Goal: Task Accomplishment & Management: Manage account settings

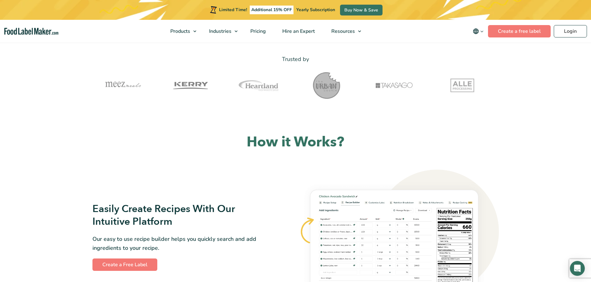
scroll to position [217, 0]
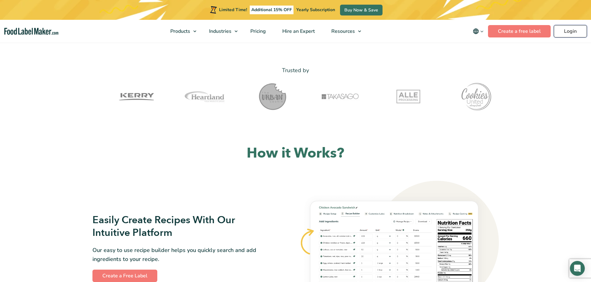
click at [571, 27] on link "Login" at bounding box center [569, 31] width 33 height 12
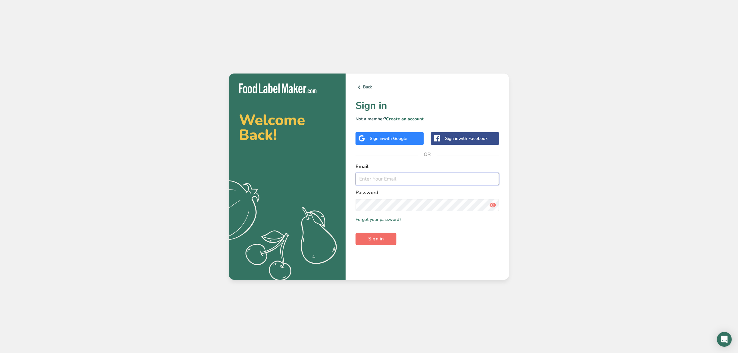
type input "[EMAIL_ADDRESS][DOMAIN_NAME]"
click at [382, 233] on button "Sign in" at bounding box center [376, 239] width 41 height 12
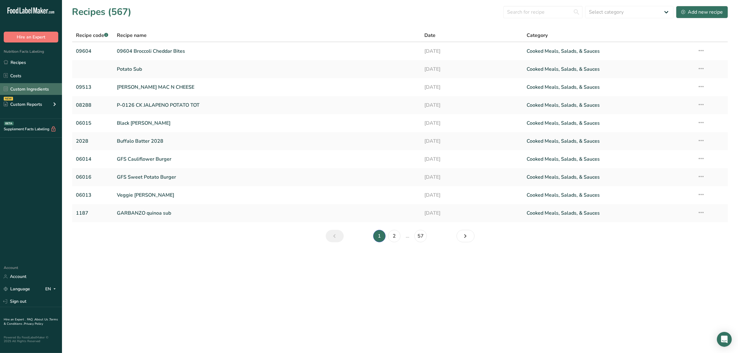
click at [20, 86] on link "Custom Ingredients" at bounding box center [31, 89] width 62 height 12
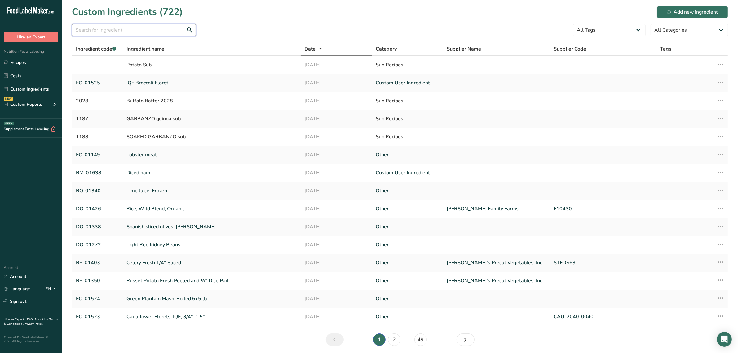
click at [157, 32] on input "text" at bounding box center [134, 30] width 124 height 12
paste input "RD-01083"
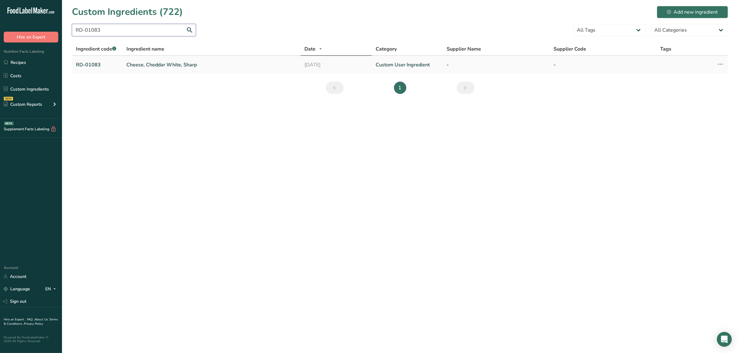
type input "RD-01083"
click at [156, 65] on link "Cheese, Cheddar White, Sharp" at bounding box center [211, 64] width 171 height 7
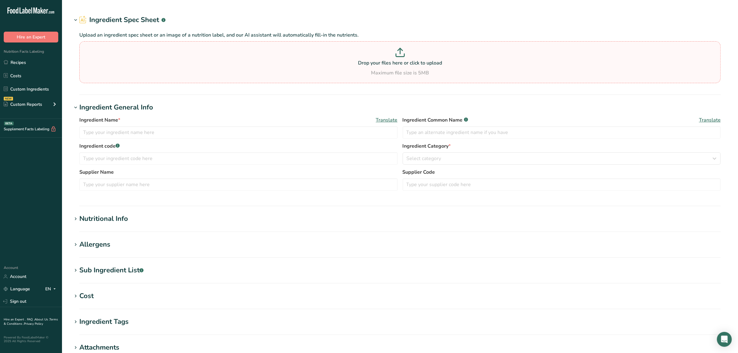
type input "Cheese, Cheddar White, Sharp"
type input "cheddar cheese"
type input "RD-01083"
type textarea "pasteurized milk, cheese cultures, salt, enzymes"
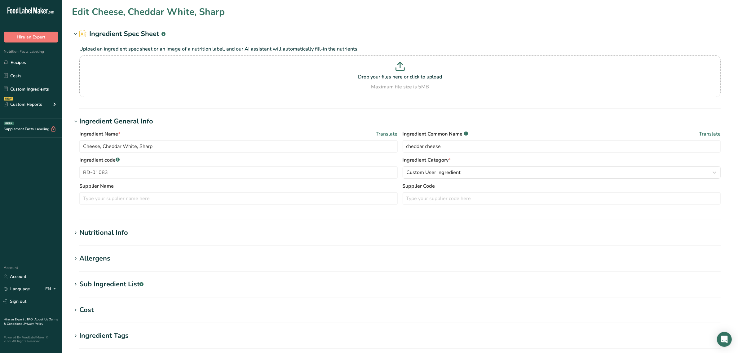
click at [137, 281] on div "Sub Ingredient List .a-a{fill:#347362;}.b-a{fill:#fff;}" at bounding box center [111, 284] width 64 height 10
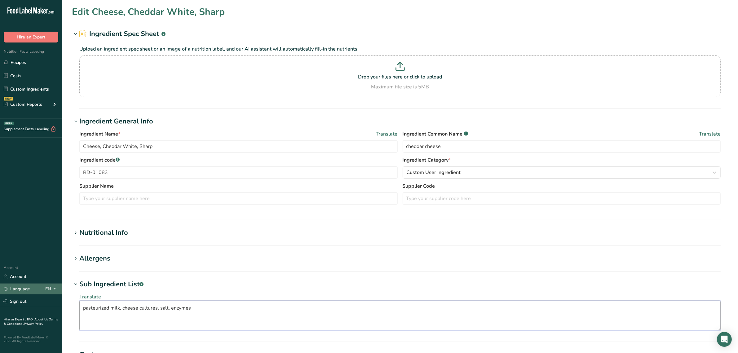
drag, startPoint x: 197, startPoint y: 320, endPoint x: 55, endPoint y: 291, distance: 145.2
click at [55, 291] on div ".a-20{fill:#fff;} Hire an Expert Nutrition Facts Labeling Recipes Costs Custom …" at bounding box center [369, 260] width 738 height 520
click at [28, 83] on link "Custom Ingredients" at bounding box center [31, 89] width 62 height 12
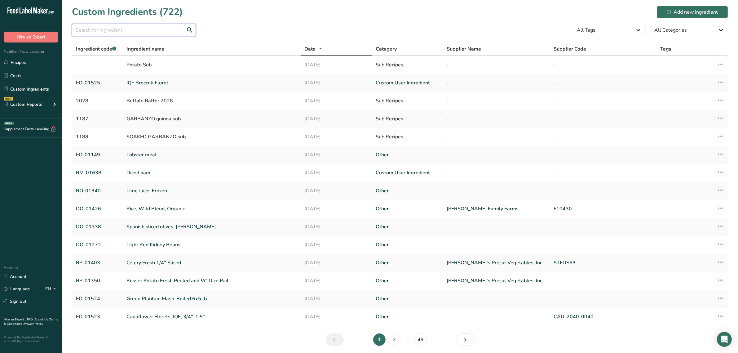
click at [105, 29] on input "text" at bounding box center [134, 30] width 124 height 12
paste input "RD-01345"
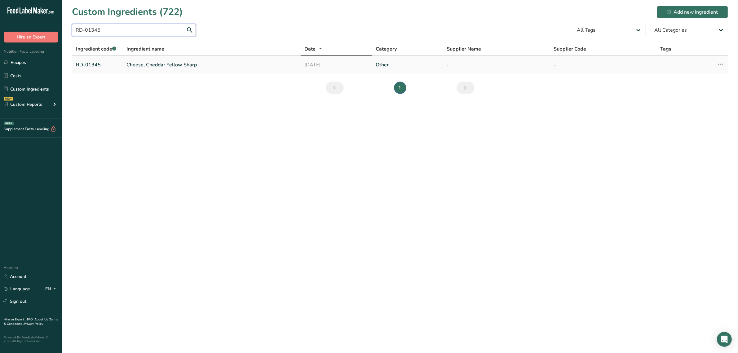
type input "RD-01345"
click at [135, 59] on td "Cheese, Cheddar Yellow Sharp" at bounding box center [212, 65] width 178 height 18
click at [135, 60] on td "Cheese, Cheddar Yellow Sharp" at bounding box center [212, 65] width 178 height 18
click at [137, 64] on link "Cheese, Cheddar Yellow Sharp" at bounding box center [211, 64] width 171 height 7
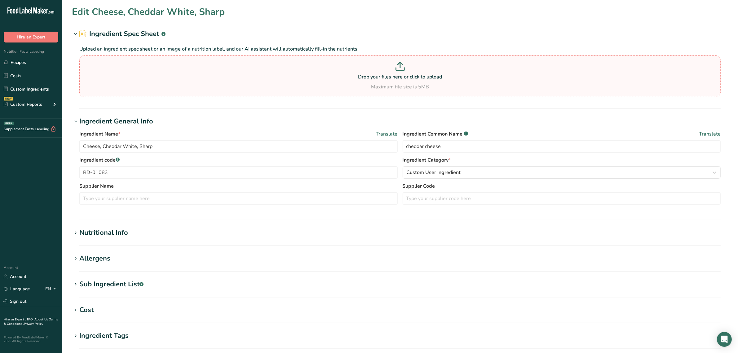
type input "Cheese, Cheddar Yellow Sharp"
type input "RD-01345"
click at [129, 282] on div "Sub Ingredient List .a-a{fill:#347362;}.b-a{fill:#fff;}" at bounding box center [111, 284] width 64 height 10
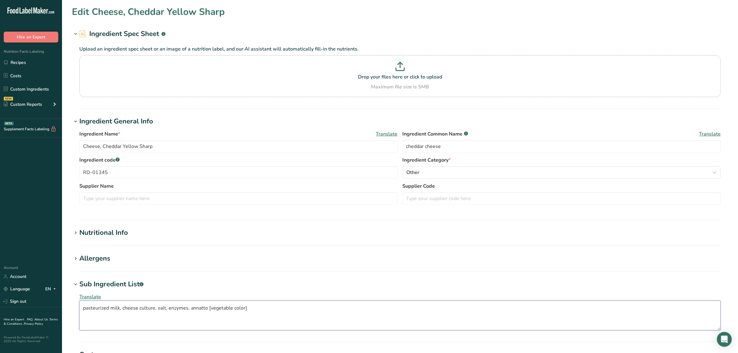
drag, startPoint x: 259, startPoint y: 308, endPoint x: 4, endPoint y: 317, distance: 255.3
click at [0, 317] on div ".a-20{fill:#fff;} Hire an Expert Nutrition Facts Labeling Recipes Costs Custom …" at bounding box center [369, 260] width 738 height 520
click at [24, 82] on link "Costs" at bounding box center [31, 76] width 62 height 12
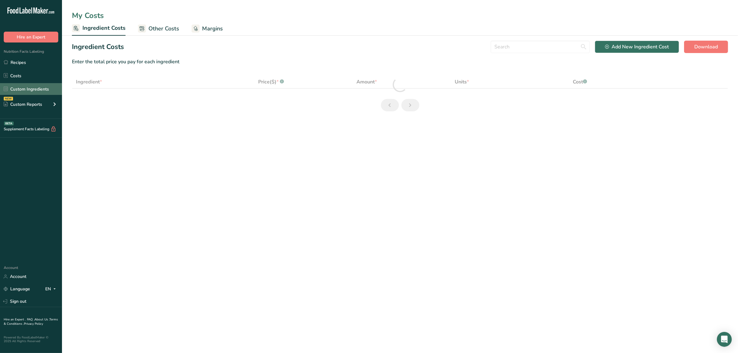
click at [24, 87] on link "Custom Ingredients" at bounding box center [31, 89] width 62 height 12
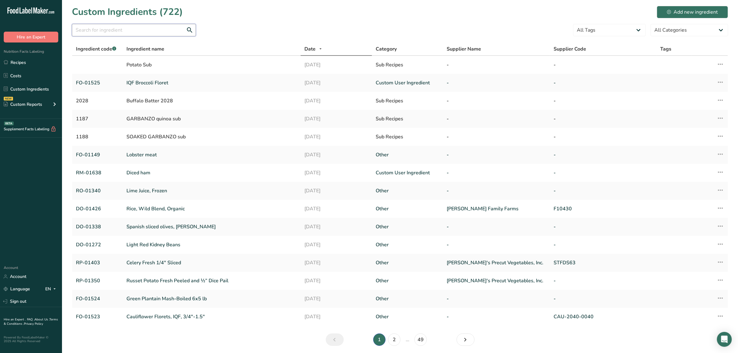
click at [106, 27] on input "text" at bounding box center [134, 30] width 124 height 12
paste input "RO-01508"
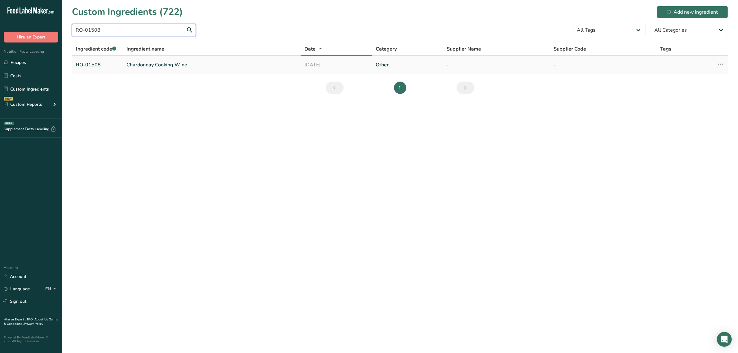
type input "RO-01508"
click at [152, 66] on link "Chardonnay Cooking Wine" at bounding box center [211, 64] width 171 height 7
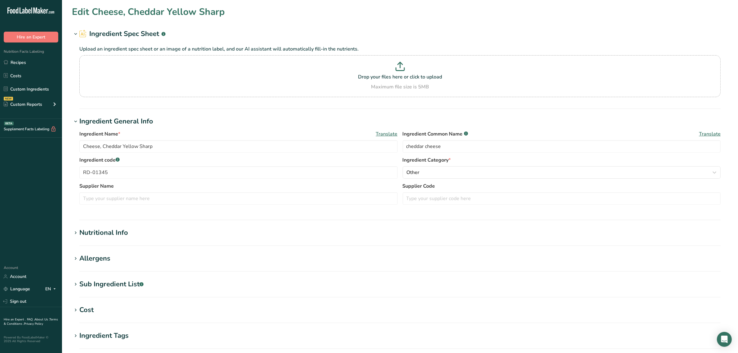
type input "Chardonnay Cooking Wine"
type input "white wine"
type input "RO-01508"
click at [116, 282] on div "Sub Ingredient List .a-a{fill:#347362;}.b-a{fill:#fff;}" at bounding box center [111, 284] width 64 height 10
drag, startPoint x: 36, startPoint y: 86, endPoint x: 87, endPoint y: 75, distance: 52.4
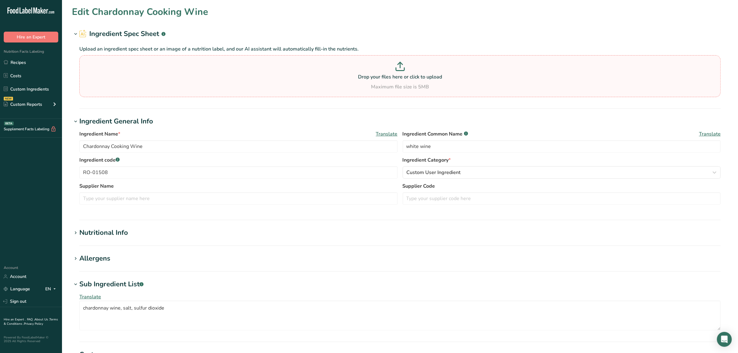
click at [36, 86] on link "Custom Ingredients" at bounding box center [31, 89] width 62 height 12
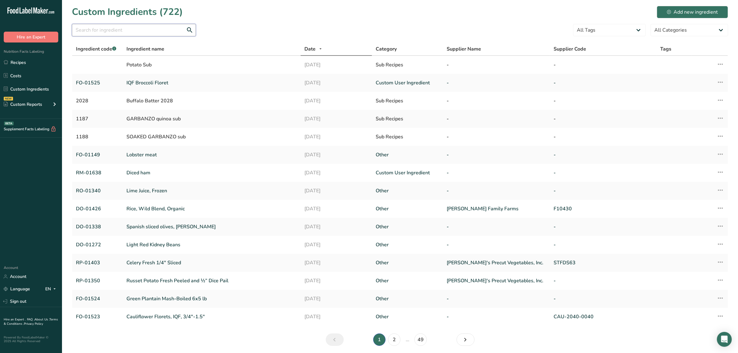
click at [146, 32] on input "text" at bounding box center [134, 30] width 124 height 12
paste input "RO-01542"
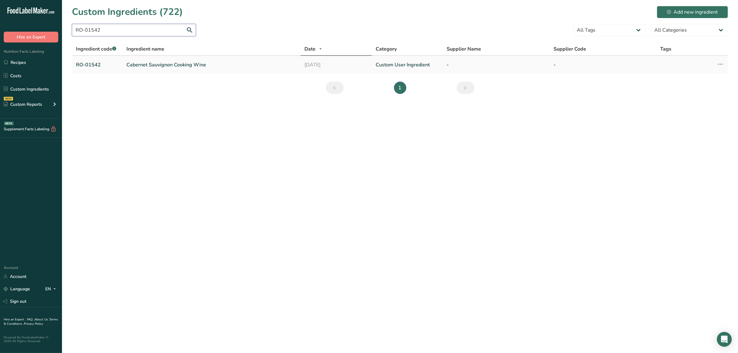
type input "RO-01542"
click at [152, 65] on link "Cabernet Sauvignon Cooking Wine" at bounding box center [211, 64] width 171 height 7
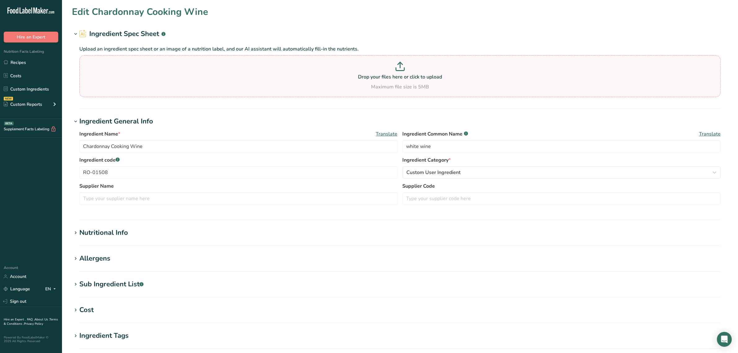
type input "Cabernet Sauvignon Cooking Wine"
type input "red wine"
type input "RO-01542"
type textarea "wine, salt, sulfites"
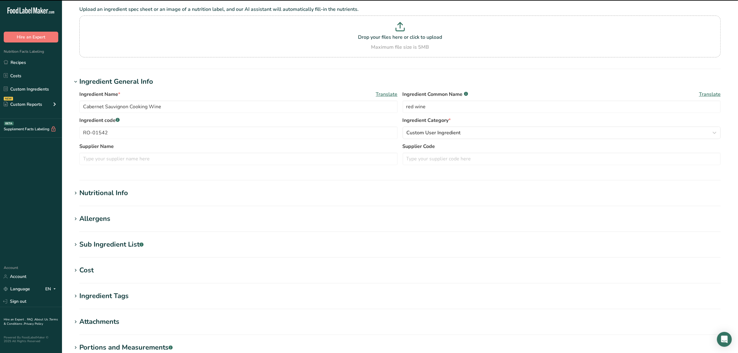
scroll to position [78, 0]
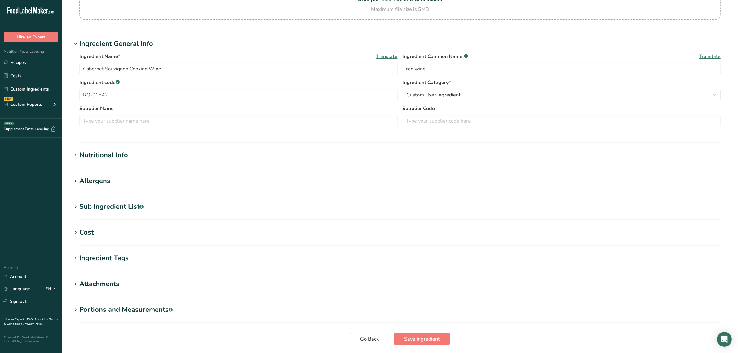
click at [121, 209] on div "Sub Ingredient List .a-a{fill:#347362;}.b-a{fill:#fff;}" at bounding box center [111, 207] width 64 height 10
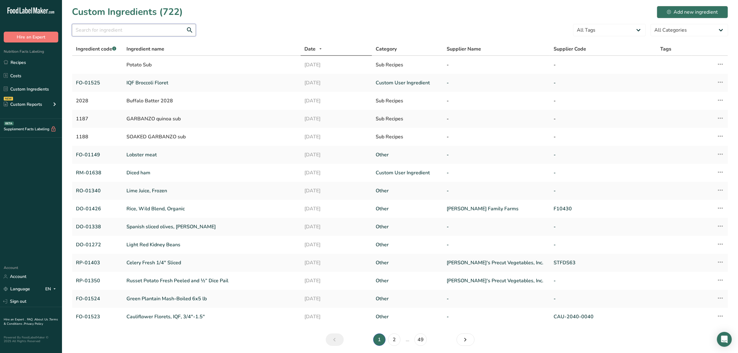
click at [120, 32] on input "text" at bounding box center [134, 30] width 124 height 12
paste input "RO-01542"
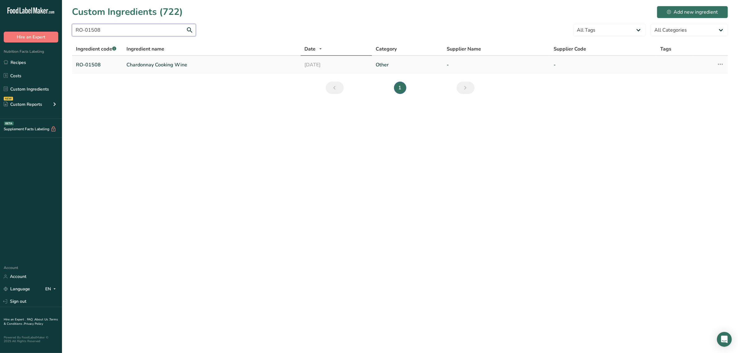
type input "RO-01508"
click at [116, 60] on td "RO-01508" at bounding box center [97, 65] width 51 height 18
click at [127, 61] on link "Chardonnay Cooking Wine" at bounding box center [211, 64] width 171 height 7
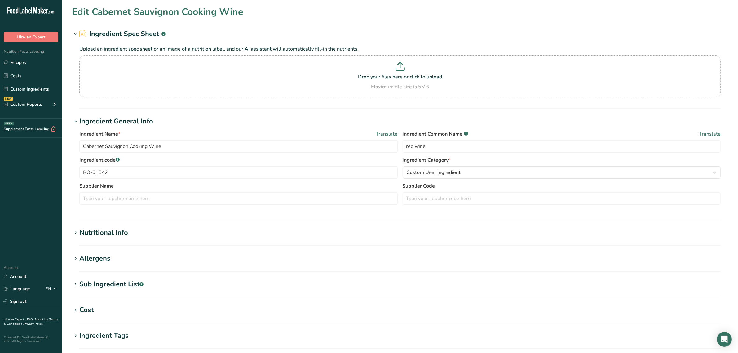
type input "Chardonnay Cooking Wine"
type input "white wine"
type input "RO-01508"
click at [123, 285] on div "Sub Ingredient List .a-a{fill:#347362;}.b-a{fill:#fff;}" at bounding box center [111, 284] width 64 height 10
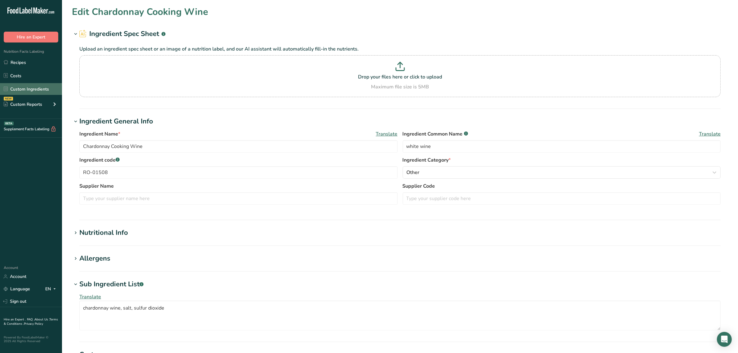
click at [16, 86] on link "Custom Ingredients" at bounding box center [31, 89] width 62 height 12
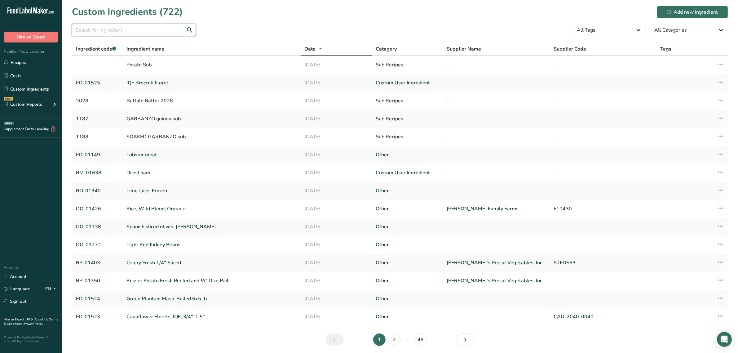
click at [127, 24] on input "text" at bounding box center [134, 30] width 124 height 12
paste input "RO-01542"
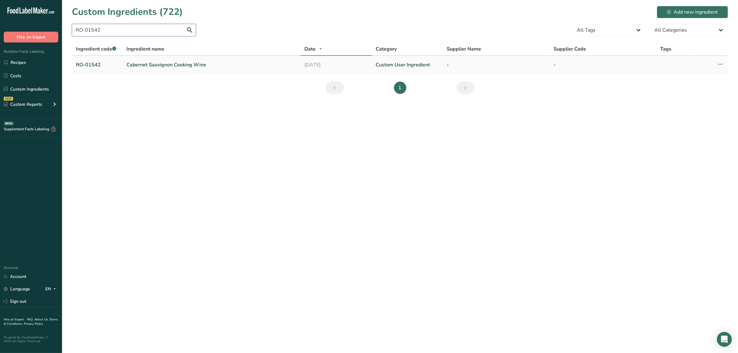
type input "RO-01542"
click at [147, 65] on link "Cabernet Sauvignon Cooking Wine" at bounding box center [211, 64] width 171 height 7
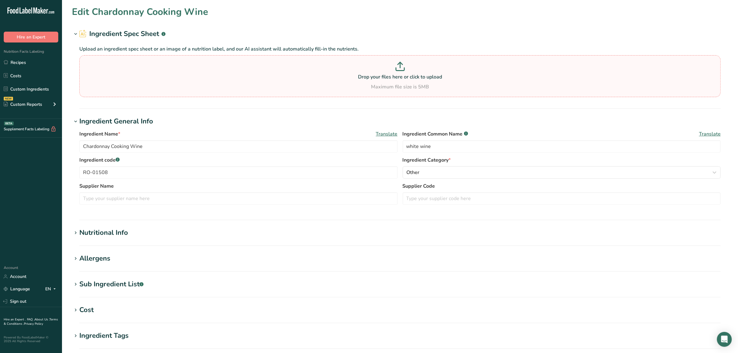
type input "Cabernet Sauvignon Cooking Wine"
type input "red wine"
type input "RO-01542"
type textarea "wine, salt, sulfites"
click at [103, 286] on div "Sub Ingredient List .a-a{fill:#347362;}.b-a{fill:#fff;}" at bounding box center [111, 284] width 64 height 10
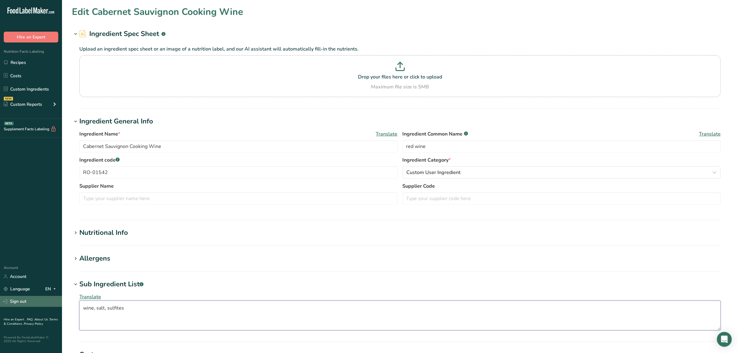
drag, startPoint x: 139, startPoint y: 306, endPoint x: 48, endPoint y: 300, distance: 90.7
click at [39, 302] on div ".a-20{fill:#fff;} Hire an Expert Nutrition Facts Labeling Recipes Costs Custom …" at bounding box center [369, 260] width 738 height 520
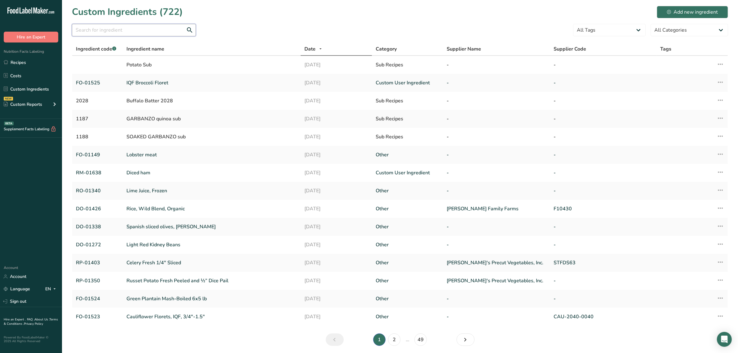
drag, startPoint x: 102, startPoint y: 33, endPoint x: 113, endPoint y: 30, distance: 11.4
click at [102, 33] on input "text" at bounding box center [134, 30] width 124 height 12
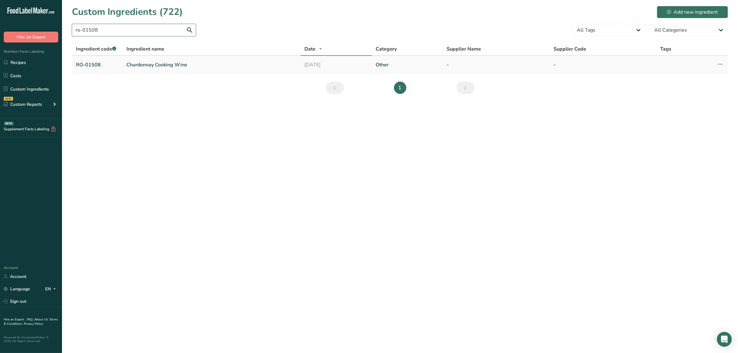
type input "ro-01508"
click at [142, 66] on link "Chardonnay Cooking Wine" at bounding box center [211, 64] width 171 height 7
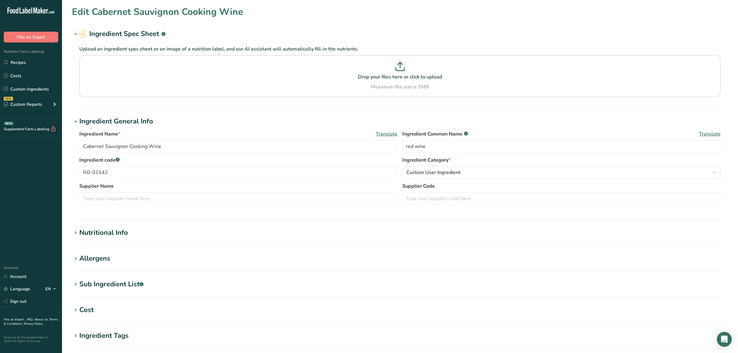
type input "Chardonnay Cooking Wine"
type input "white wine"
type input "RO-01508"
type textarea "chardonnay wine, salt, sulfur dioxide"
click at [109, 281] on div "Sub Ingredient List .a-a{fill:#347362;}.b-a{fill:#fff;}" at bounding box center [111, 284] width 64 height 10
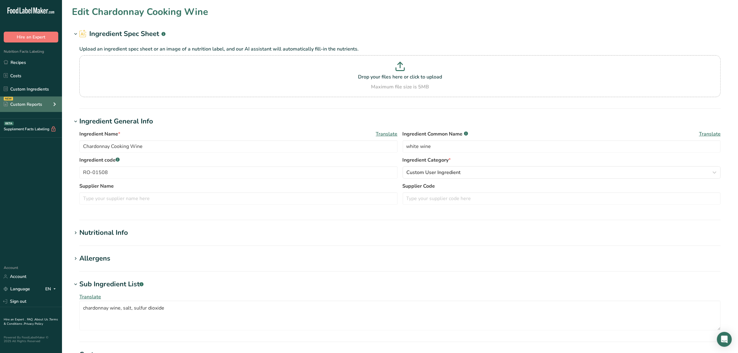
drag, startPoint x: 25, startPoint y: 88, endPoint x: 40, endPoint y: 100, distance: 19.7
click at [25, 88] on link "Custom Ingredients" at bounding box center [31, 89] width 62 height 12
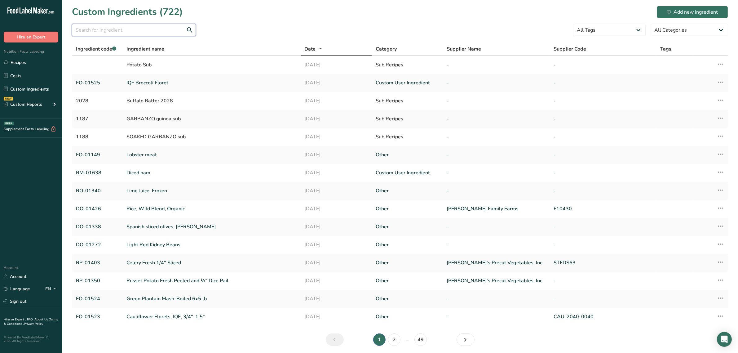
click at [132, 34] on input "text" at bounding box center [134, 30] width 124 height 12
paste input "RO-01572"
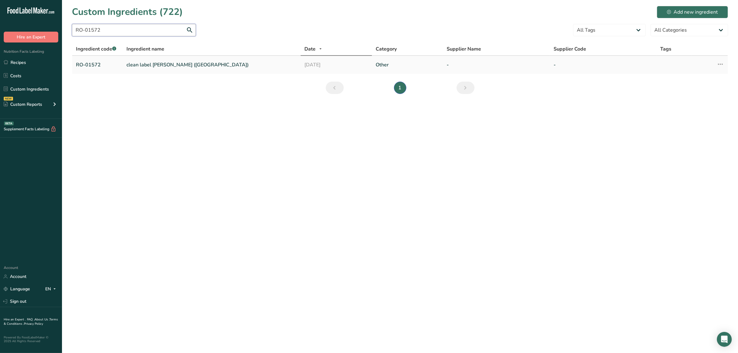
type input "RO-01572"
click at [160, 64] on link "clean label [PERSON_NAME] ([GEOGRAPHIC_DATA])" at bounding box center [211, 64] width 171 height 7
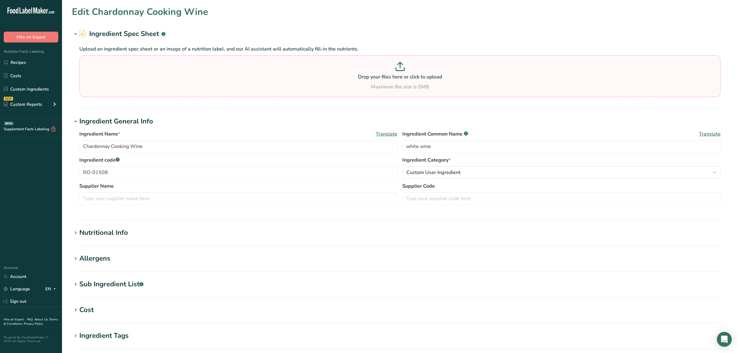
type input "clean label [PERSON_NAME] ([GEOGRAPHIC_DATA])"
type input "[PERSON_NAME] wine"
type input "RO-01572"
type textarea "wine grape, salt, [MEDICAL_DATA], sulfites"
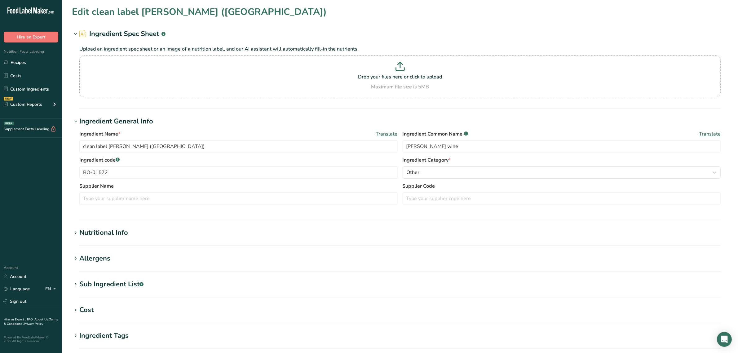
click at [121, 282] on div "Sub Ingredient List .a-a{fill:#347362;}.b-a{fill:#fff;}" at bounding box center [111, 284] width 64 height 10
drag, startPoint x: 55, startPoint y: 300, endPoint x: 0, endPoint y: 298, distance: 54.6
click at [0, 298] on div ".a-20{fill:#fff;} Hire an Expert Nutrition Facts Labeling Recipes Costs Custom …" at bounding box center [369, 260] width 738 height 520
click at [34, 299] on link "Sign out" at bounding box center [31, 301] width 62 height 11
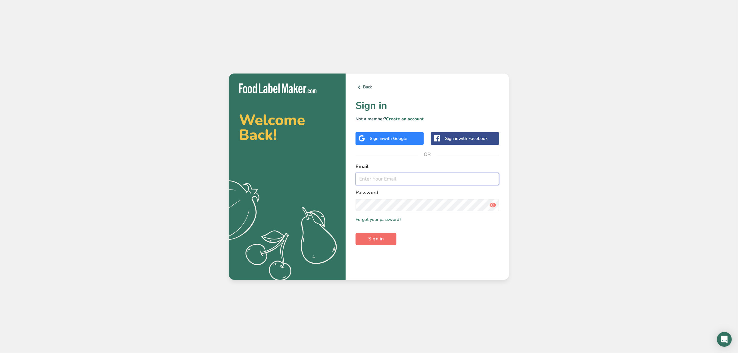
type input "[EMAIL_ADDRESS][DOMAIN_NAME]"
click at [381, 236] on span "Sign in" at bounding box center [376, 238] width 16 height 7
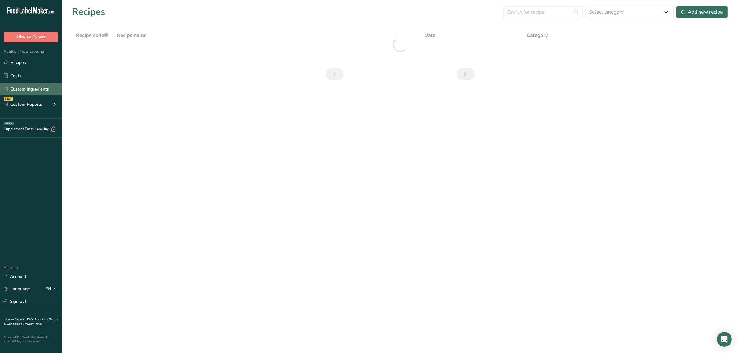
click at [27, 84] on link "Custom Ingredients" at bounding box center [31, 89] width 62 height 12
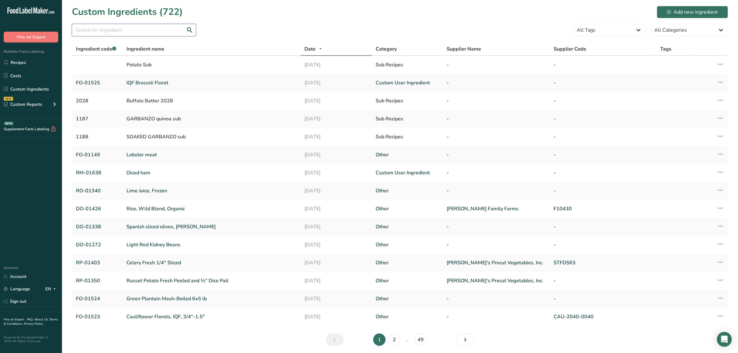
click at [153, 36] on input "text" at bounding box center [134, 30] width 124 height 12
paste input "DO-01646"
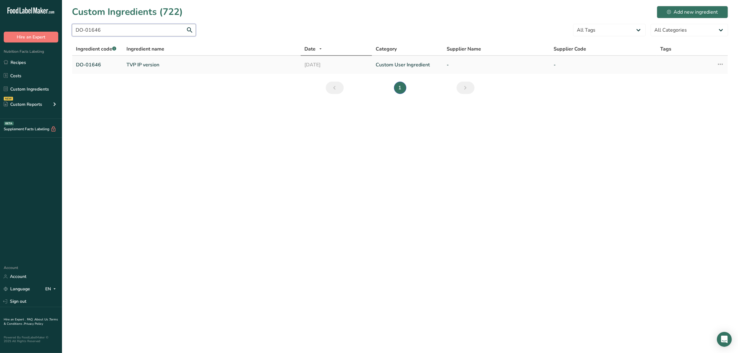
type input "DO-01646"
click at [144, 63] on link "TVP IP version" at bounding box center [211, 64] width 171 height 7
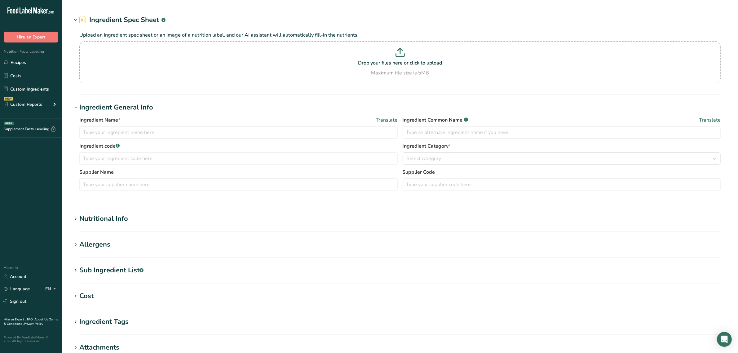
type input "TVP IP version"
type input "textured soy flour"
type input "DO-01646"
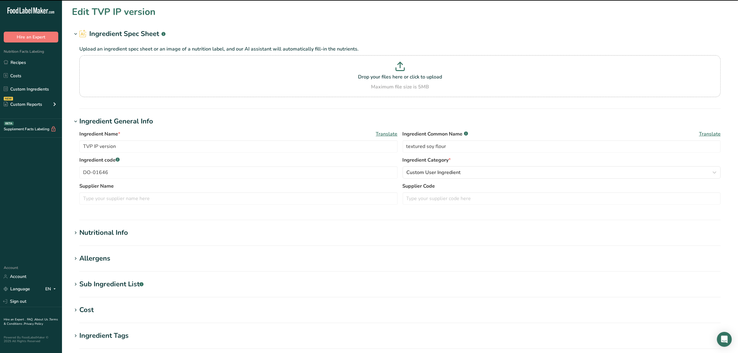
click at [112, 284] on div "Sub Ingredient List .a-a{fill:#347362;}.b-a{fill:#fff;}" at bounding box center [111, 284] width 64 height 10
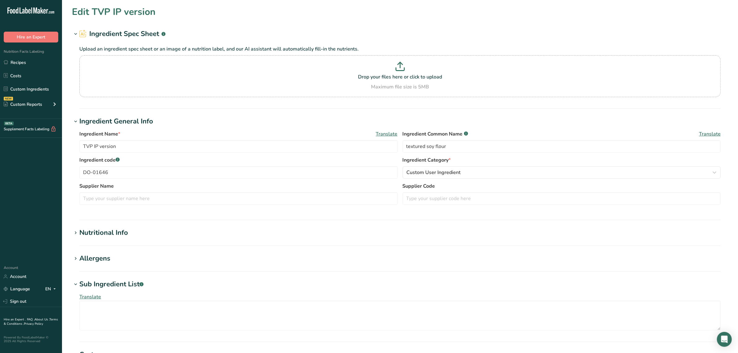
click at [116, 259] on h1 "Allergens" at bounding box center [400, 258] width 656 height 10
drag, startPoint x: 131, startPoint y: 176, endPoint x: 24, endPoint y: 166, distance: 106.8
click at [26, 167] on div ".a-20{fill:#fff;} Hire an Expert Nutrition Facts Labeling Recipes Costs Custom …" at bounding box center [369, 275] width 738 height 550
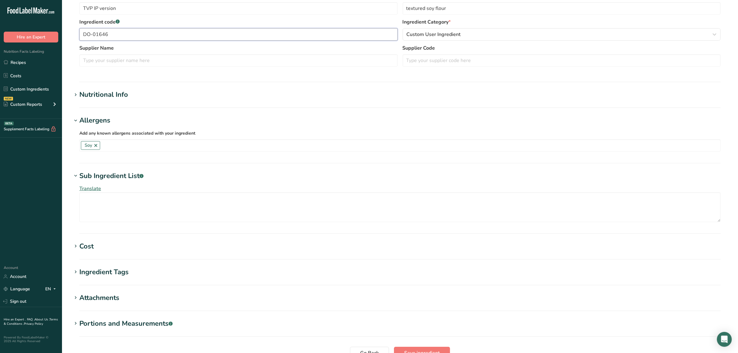
scroll to position [155, 0]
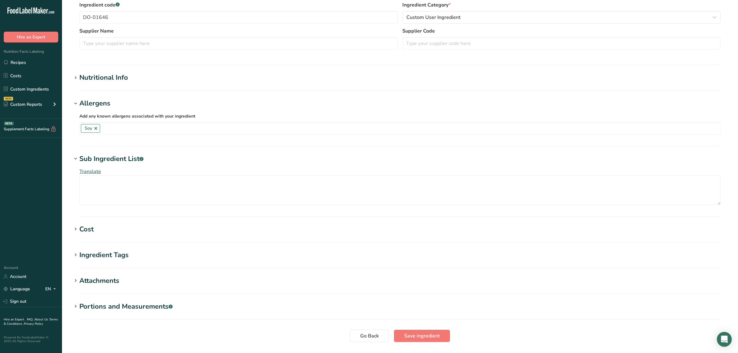
click at [108, 82] on div "Nutritional Info" at bounding box center [103, 78] width 49 height 10
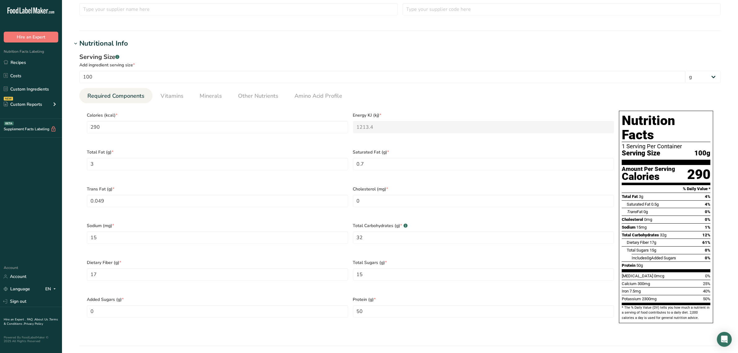
scroll to position [194, 0]
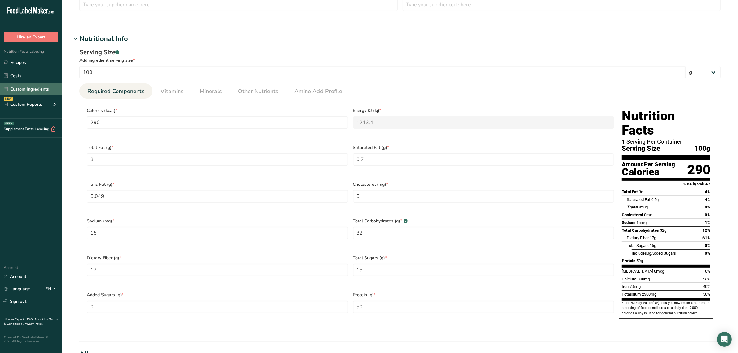
click at [33, 90] on link "Custom Ingredients" at bounding box center [31, 89] width 62 height 12
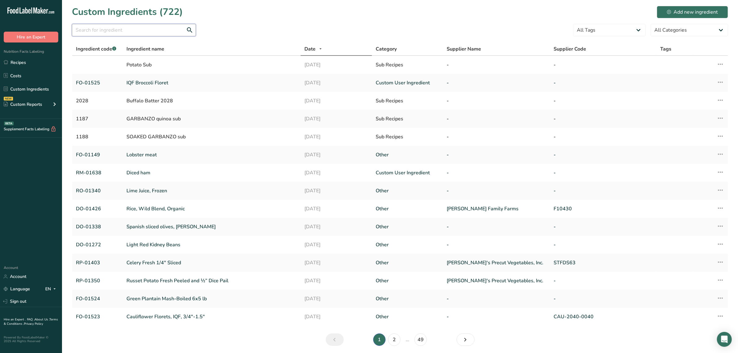
paste input "DO-01647"
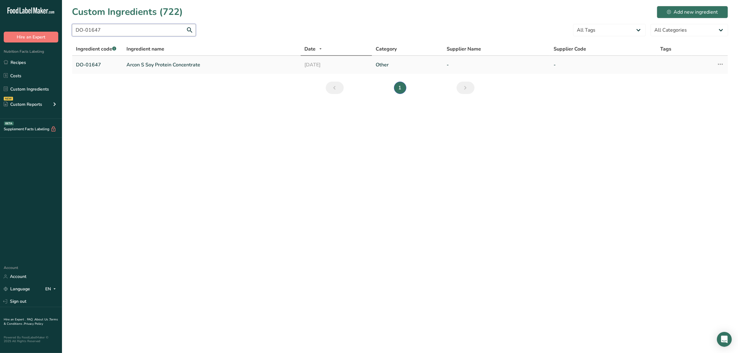
type input "DO-01647"
click at [135, 67] on link "Arcon S Soy Protein Concentrate" at bounding box center [211, 64] width 171 height 7
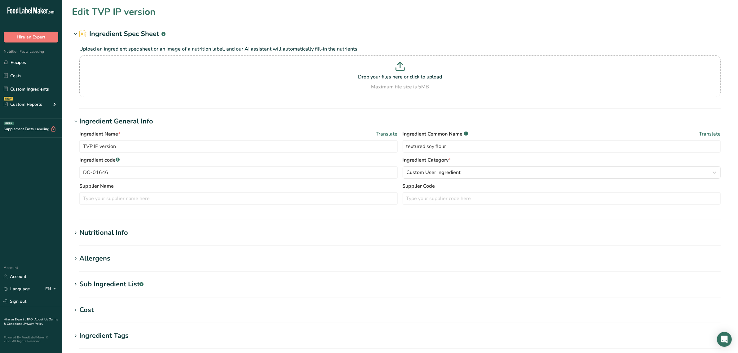
type input "Arcon S Soy Protein Concentrate"
type input "soy protein concentrate"
type input "DO-01647"
click at [97, 258] on div "Allergens" at bounding box center [94, 258] width 31 height 10
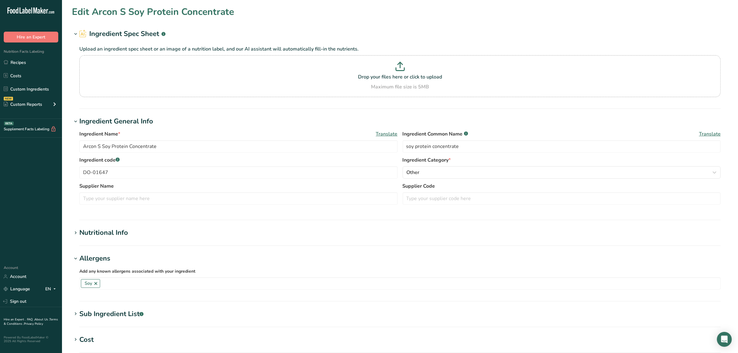
click at [96, 258] on div "Allergens" at bounding box center [94, 258] width 31 height 10
click at [106, 284] on div "Sub Ingredient List .a-a{fill:#347362;}.b-a{fill:#fff;}" at bounding box center [111, 284] width 64 height 10
click at [110, 236] on div "Nutritional Info" at bounding box center [103, 233] width 49 height 10
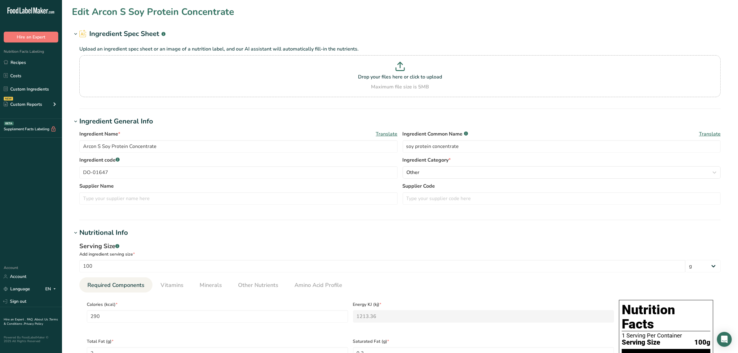
click at [99, 236] on div "Nutritional Info" at bounding box center [103, 233] width 49 height 10
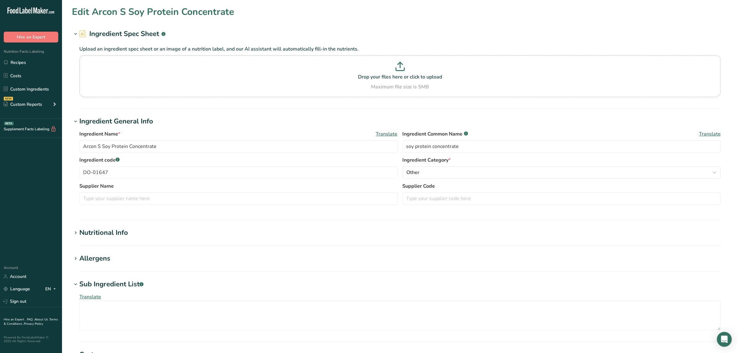
click at [110, 259] on div "Allergens" at bounding box center [94, 258] width 31 height 10
click at [102, 232] on div "Nutritional Info" at bounding box center [103, 233] width 49 height 10
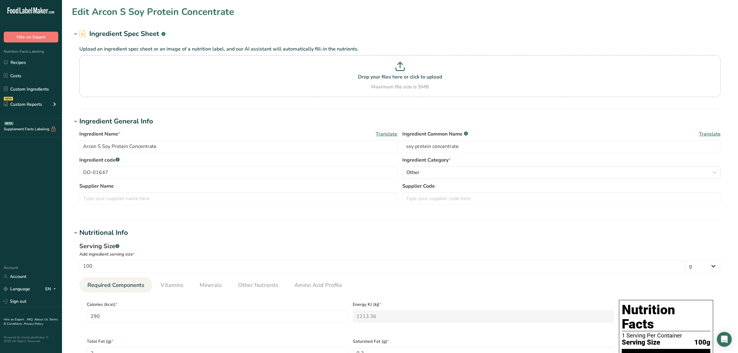
click at [103, 233] on div "Nutritional Info" at bounding box center [103, 233] width 49 height 10
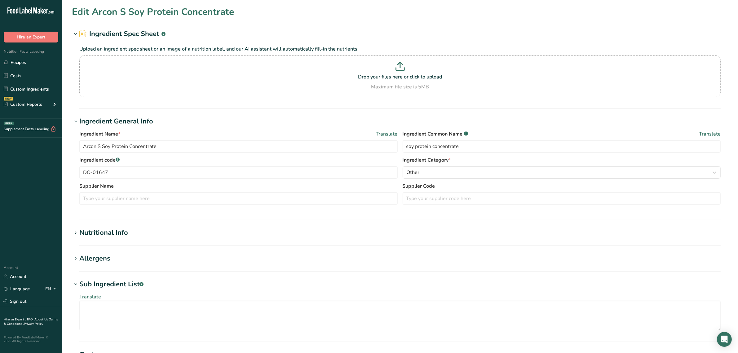
click at [103, 252] on section "Edit Arcon S Soy Protein Concentrate Ingredient Spec Sheet .a-a{fill:#347362;}.…" at bounding box center [400, 250] width 676 height 500
click at [105, 257] on div "Allergens" at bounding box center [94, 258] width 31 height 10
click at [99, 234] on div "Nutritional Info" at bounding box center [103, 233] width 49 height 10
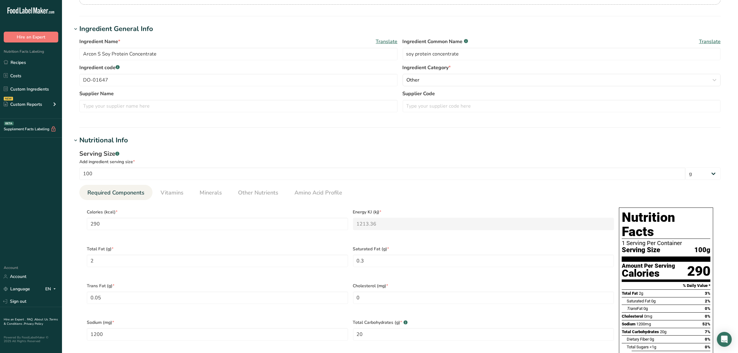
scroll to position [194, 0]
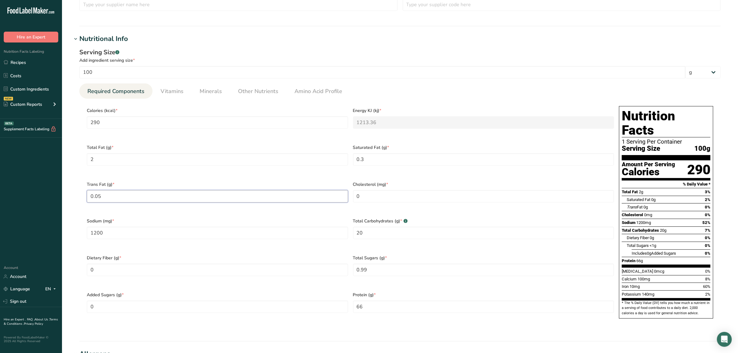
drag, startPoint x: 97, startPoint y: 193, endPoint x: 130, endPoint y: 193, distance: 32.9
click at [134, 193] on Fat "0.05" at bounding box center [217, 196] width 261 height 12
type Fat "0.049"
drag, startPoint x: 137, startPoint y: 264, endPoint x: 78, endPoint y: 276, distance: 60.3
click at [80, 275] on section "Calories (kcal) * 290 Energy KJ (kj) * 1213.36 Total Fat (g) * 2 Saturated Fat …" at bounding box center [399, 214] width 641 height 231
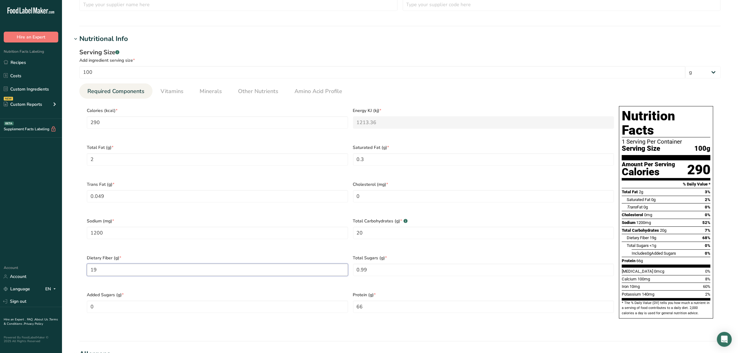
type Fiber "19"
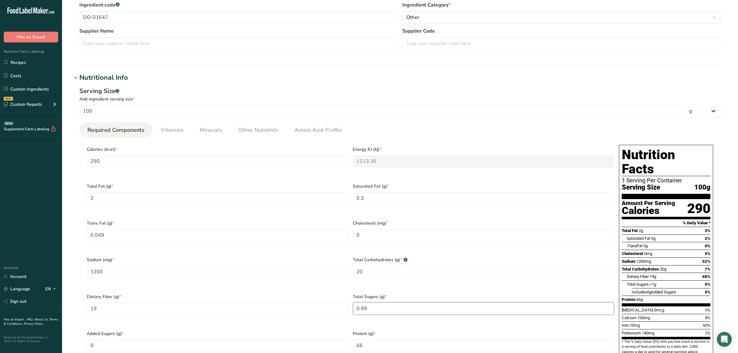
scroll to position [233, 0]
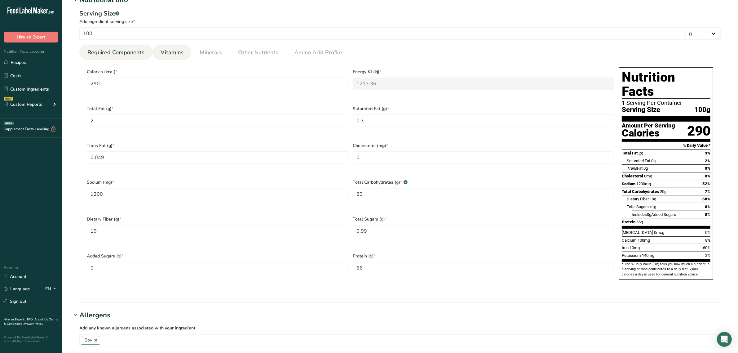
click at [171, 58] on link "Vitamins" at bounding box center [172, 53] width 28 height 16
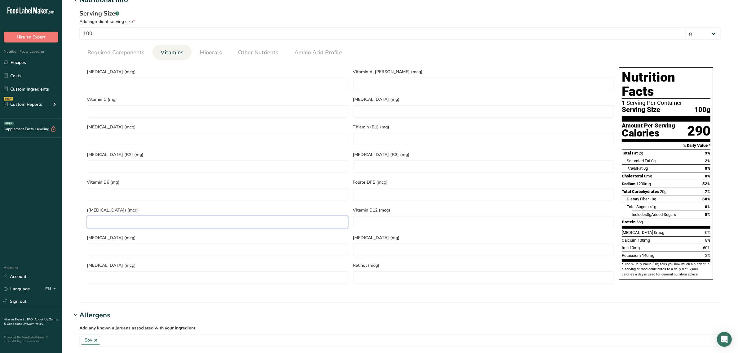
click at [123, 216] on Acid\) "number" at bounding box center [217, 222] width 261 height 12
type Acid\) "250"
click at [216, 57] on span "Minerals" at bounding box center [211, 52] width 22 height 8
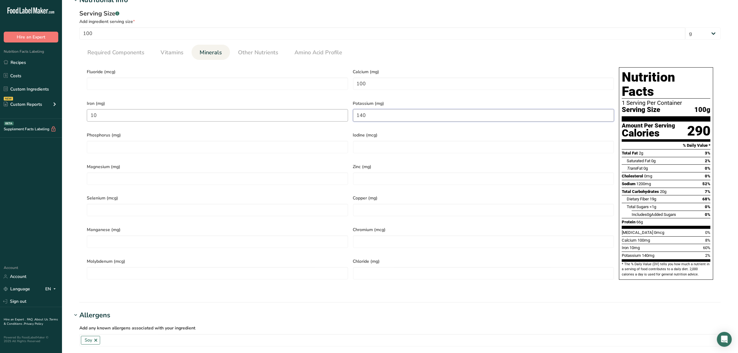
click at [321, 113] on div "Fluoride (mcg) Calcium (mg) 100 Iron (mg) 10 Potassium (mg) 140 Phosphorus (mg)…" at bounding box center [350, 175] width 532 height 221
type input "137.5"
click at [205, 144] on input "number" at bounding box center [217, 147] width 261 height 12
type input "750"
click at [197, 177] on input "number" at bounding box center [217, 178] width 261 height 12
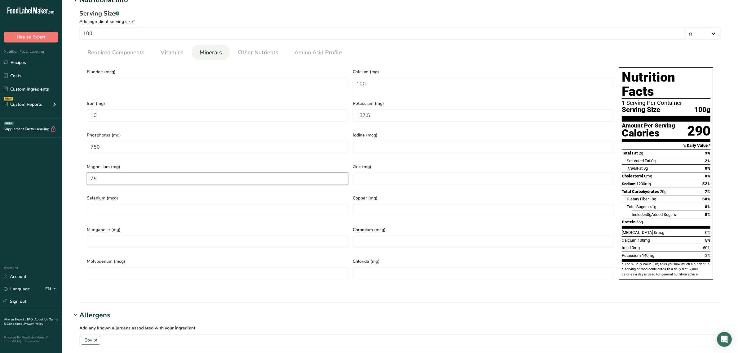
type input "75"
click at [372, 175] on input "number" at bounding box center [483, 178] width 261 height 12
type input "3"
click at [374, 204] on input "number" at bounding box center [483, 210] width 261 height 12
type input "1.99"
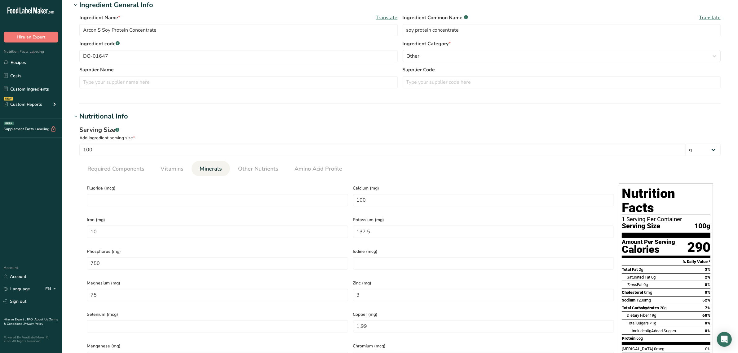
scroll to position [271, 0]
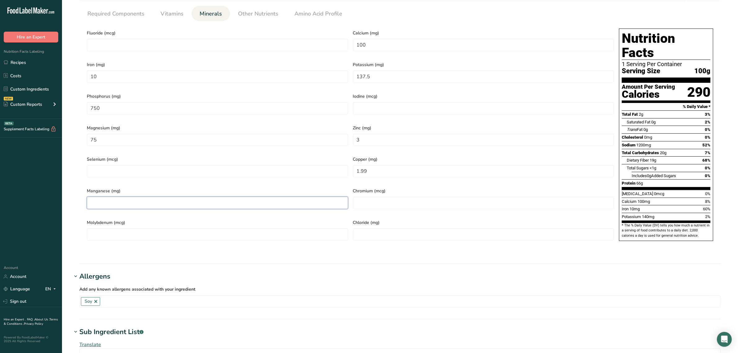
click at [161, 197] on input "number" at bounding box center [217, 203] width 261 height 12
type input "4.99"
click at [246, 165] on input "number" at bounding box center [217, 171] width 261 height 12
type input "0"
drag, startPoint x: 129, startPoint y: 163, endPoint x: 72, endPoint y: 164, distance: 57.0
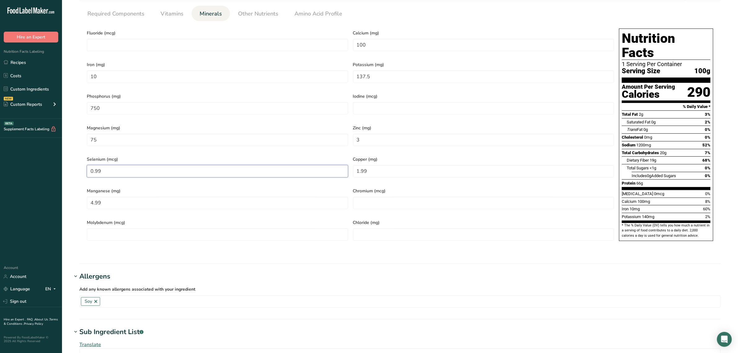
click at [72, 164] on div "Serving Size .a-a{fill:#347362;}.b-a{fill:#fff;} Add ingredient serving size * …" at bounding box center [400, 111] width 656 height 289
type input "99.99"
drag, startPoint x: 132, startPoint y: 166, endPoint x: 53, endPoint y: 166, distance: 79.4
click at [50, 166] on div ".a-20{fill:#fff;} Hire an Expert Nutrition Facts Labeling Recipes Costs Custom …" at bounding box center [369, 148] width 738 height 839
click at [366, 197] on input "number" at bounding box center [483, 203] width 261 height 12
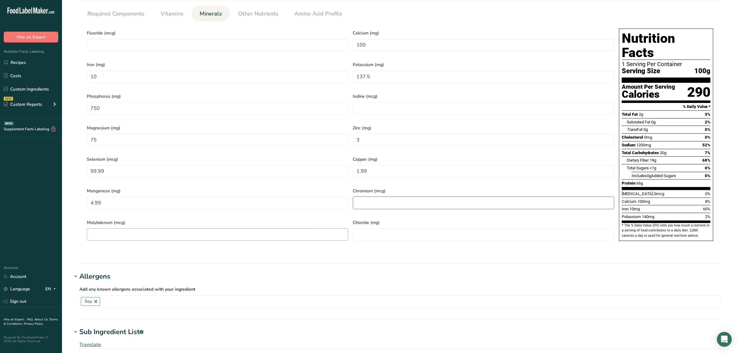
paste input "99.99"
type input "99.99"
drag, startPoint x: 396, startPoint y: 192, endPoint x: 321, endPoint y: 192, distance: 74.1
click at [324, 192] on div "Fluoride (mcg) Calcium (mg) 100 Iron (mg) 10 Potassium (mg) 137.5 Phosphorus (m…" at bounding box center [350, 136] width 532 height 221
click at [233, 228] on input "number" at bounding box center [217, 234] width 261 height 12
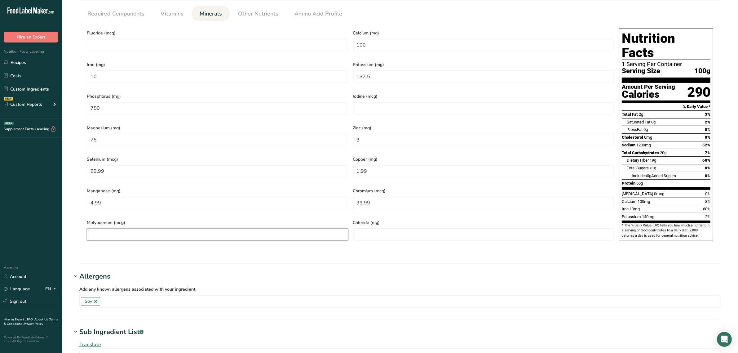
paste input "99.99"
type input "99.99"
click at [383, 228] on input "number" at bounding box center [483, 234] width 261 height 12
type input "150"
click at [267, 20] on link "Other Nutrients" at bounding box center [258, 14] width 45 height 16
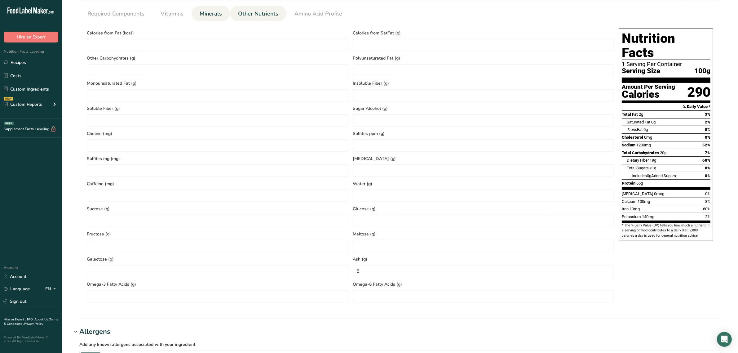
click at [216, 15] on span "Minerals" at bounding box center [211, 14] width 22 height 8
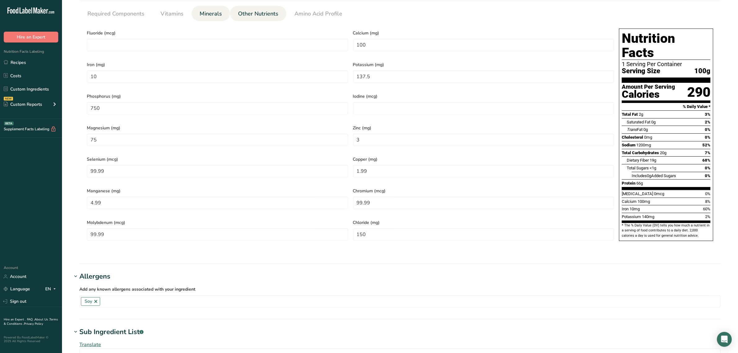
click at [245, 10] on span "Other Nutrients" at bounding box center [258, 14] width 40 height 8
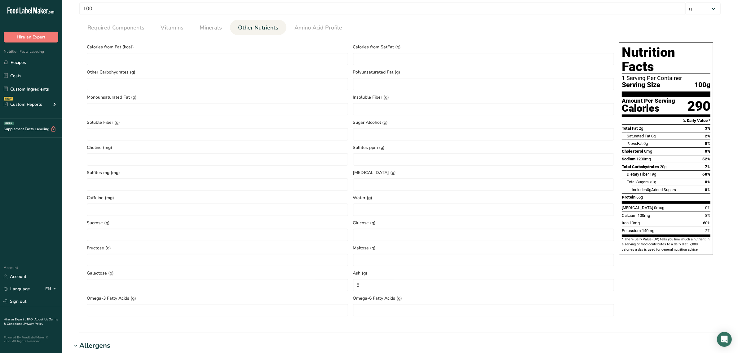
scroll to position [310, 0]
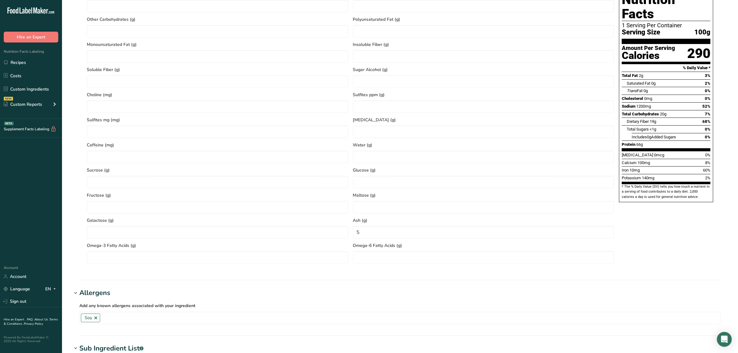
drag, startPoint x: 367, startPoint y: 226, endPoint x: 350, endPoint y: 224, distance: 16.6
click at [351, 224] on div "Ash (g) 5" at bounding box center [484, 225] width 266 height 25
drag, startPoint x: 352, startPoint y: 228, endPoint x: 338, endPoint y: 221, distance: 16.1
click at [338, 221] on div "Calories from Fat (kcal) Calories from SatFat (g) Other Carbohydrates (g) Polyu…" at bounding box center [350, 125] width 532 height 276
type input "7"
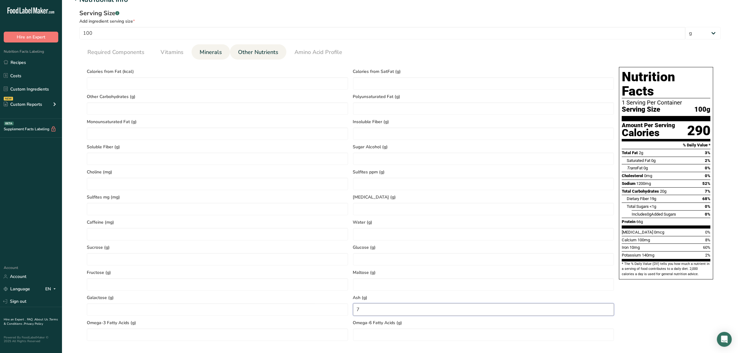
scroll to position [233, 0]
click at [197, 50] on link "Minerals" at bounding box center [210, 53] width 27 height 16
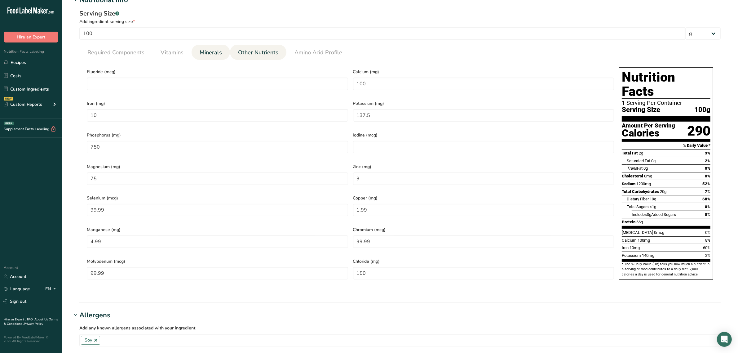
click at [247, 53] on span "Other Nutrients" at bounding box center [258, 52] width 40 height 8
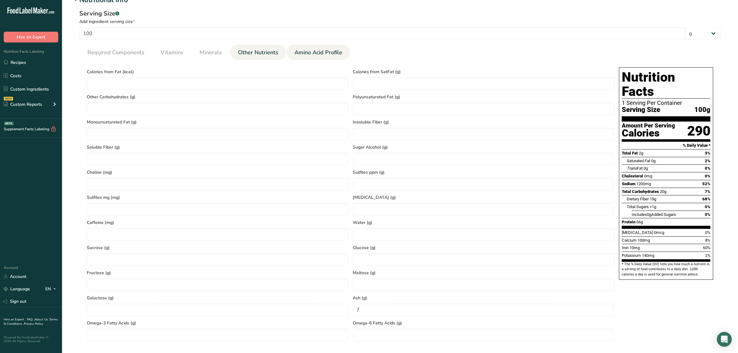
click at [313, 54] on span "Amino Acid Profile" at bounding box center [319, 52] width 48 height 8
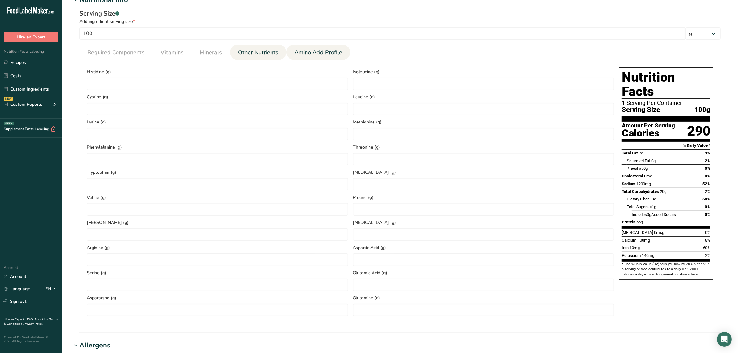
click at [269, 54] on span "Other Nutrients" at bounding box center [258, 52] width 40 height 8
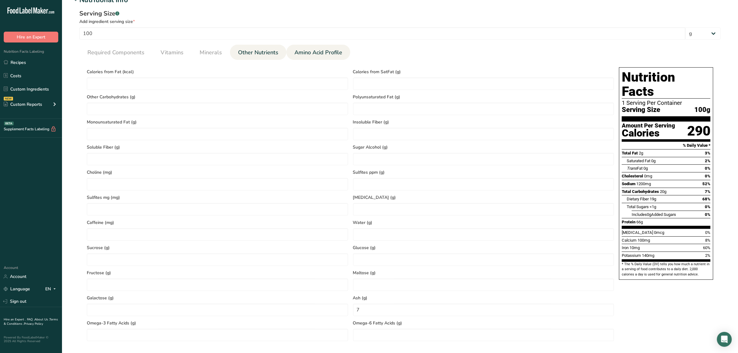
click at [295, 55] on span "Amino Acid Profile" at bounding box center [319, 52] width 48 height 8
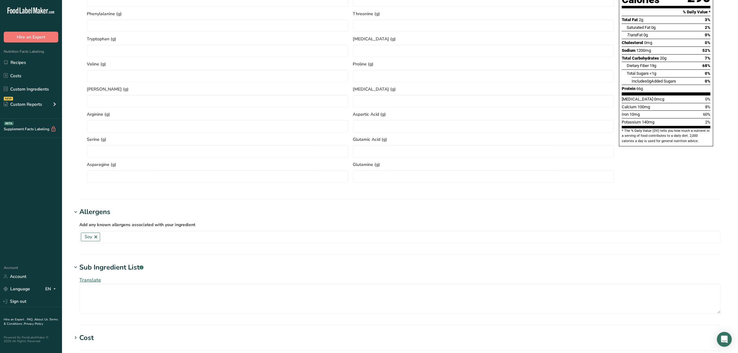
scroll to position [504, 0]
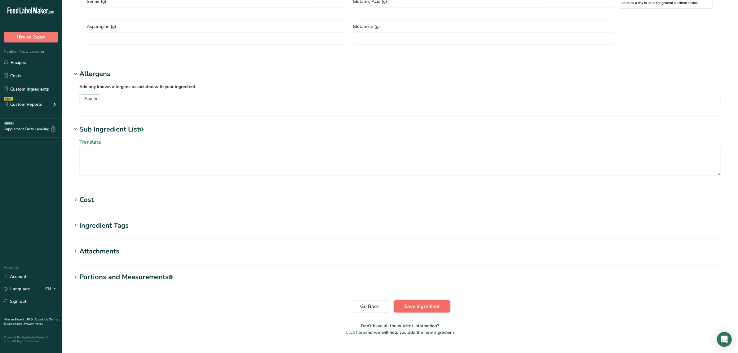
click at [411, 305] on span "Save ingredient" at bounding box center [422, 306] width 36 height 7
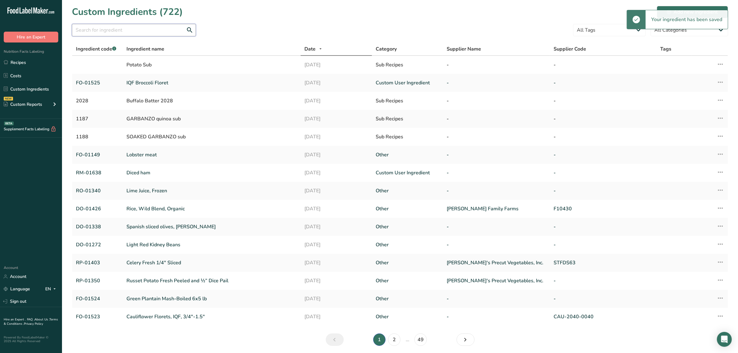
click at [140, 35] on input "text" at bounding box center [134, 30] width 124 height 12
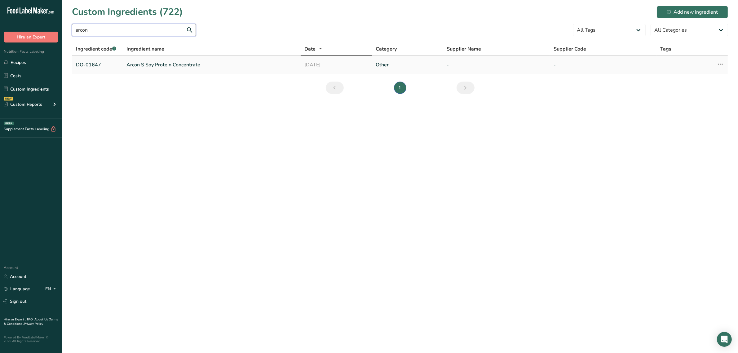
type input "arcon"
click at [145, 61] on link "Arcon S Soy Protein Concentrate" at bounding box center [211, 64] width 171 height 7
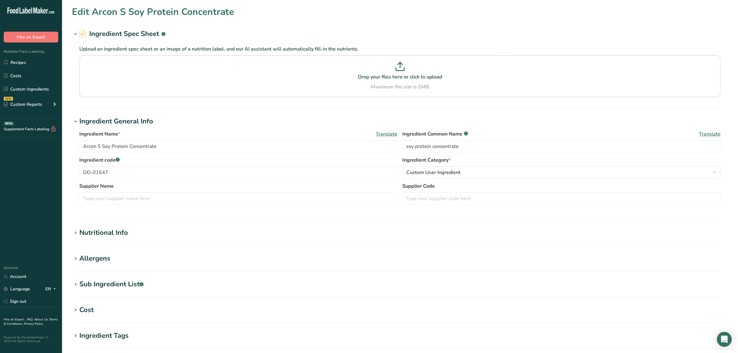
click at [117, 281] on div "Sub Ingredient List .a-a{fill:#347362;}.b-a{fill:#fff;}" at bounding box center [111, 284] width 64 height 10
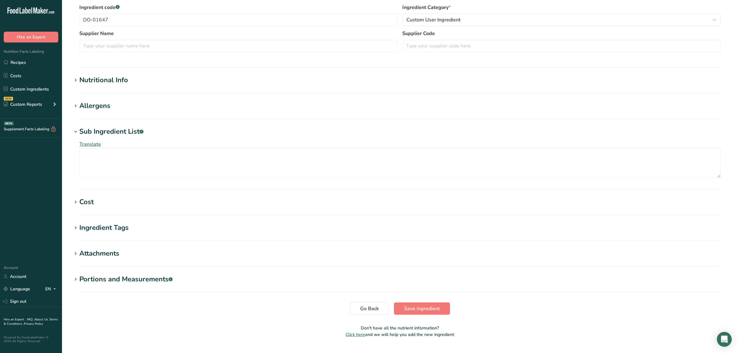
scroll to position [155, 0]
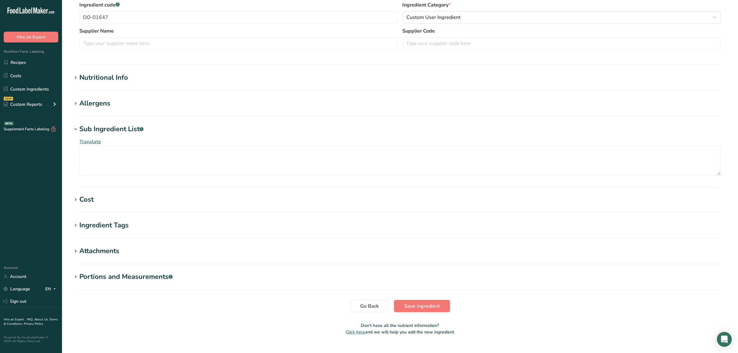
click at [126, 79] on div "Nutritional Info" at bounding box center [103, 78] width 49 height 10
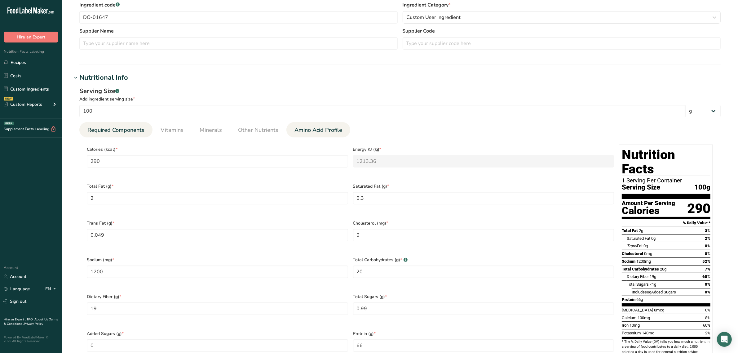
click at [325, 128] on span "Amino Acid Profile" at bounding box center [319, 130] width 48 height 8
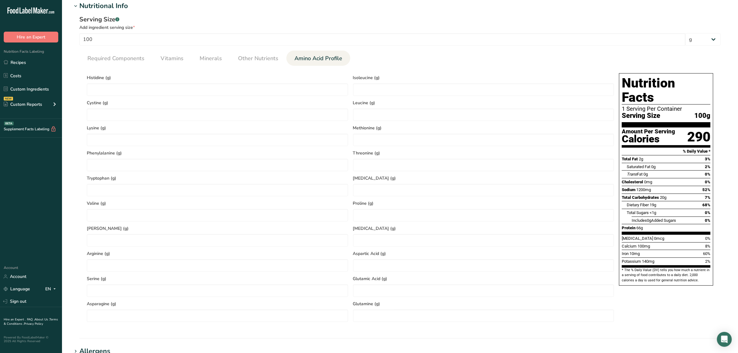
scroll to position [233, 0]
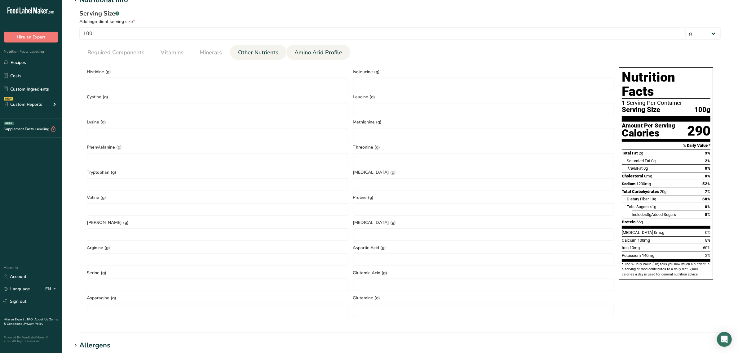
click at [257, 58] on link "Other Nutrients" at bounding box center [258, 53] width 45 height 16
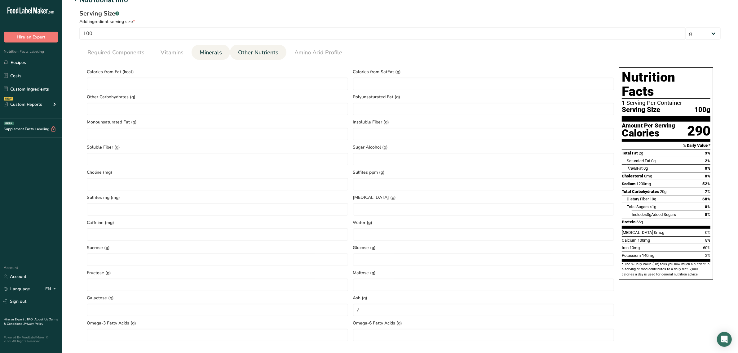
click at [214, 49] on span "Minerals" at bounding box center [211, 52] width 22 height 8
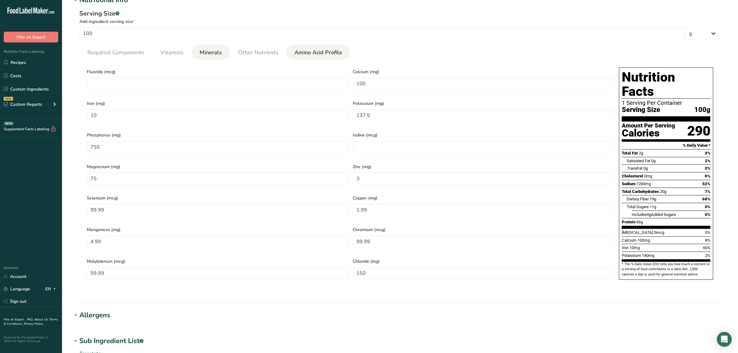
click at [301, 55] on span "Amino Acid Profile" at bounding box center [319, 52] width 48 height 8
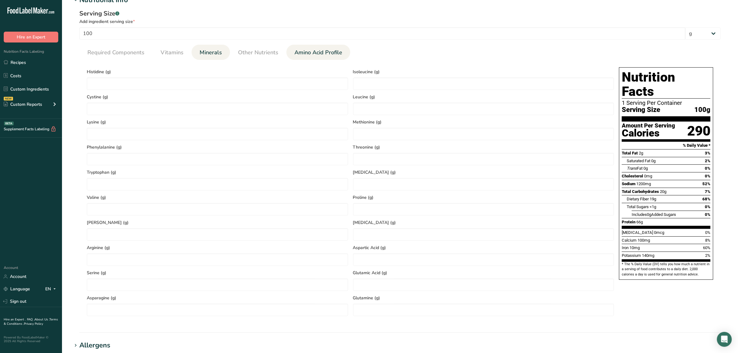
click at [208, 53] on span "Minerals" at bounding box center [211, 52] width 22 height 8
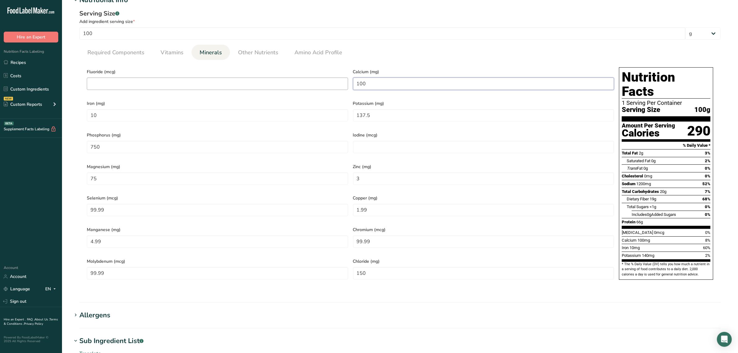
drag, startPoint x: 383, startPoint y: 82, endPoint x: 287, endPoint y: 82, distance: 96.1
click at [287, 82] on div "Fluoride (mcg) Calcium (mg) 100 Iron (mg) 10 Potassium (mg) 137.5 Phosphorus (m…" at bounding box center [350, 175] width 532 height 221
type input "300"
type input "10"
type input "100"
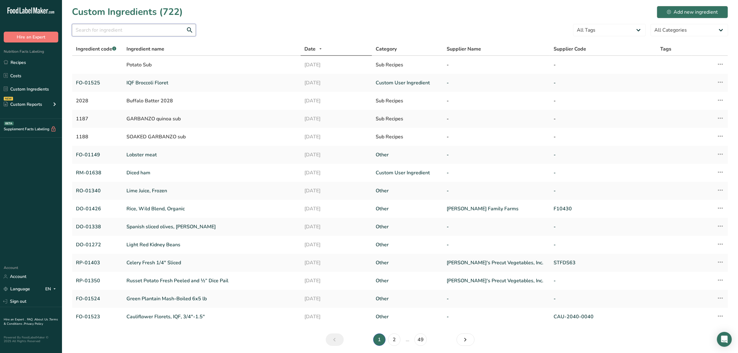
click at [174, 24] on input "text" at bounding box center [134, 30] width 124 height 12
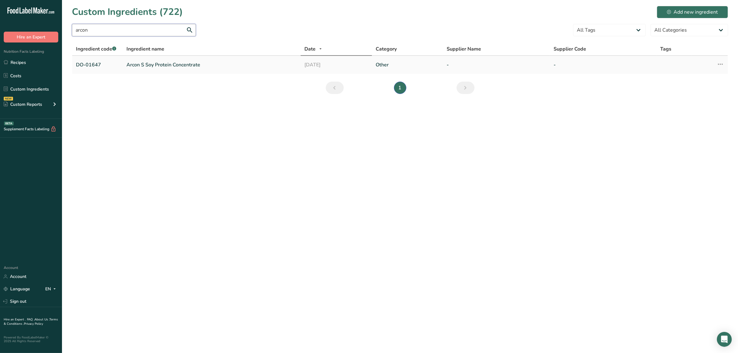
type input "arcon"
click at [165, 69] on td "Arcon S Soy Protein Concentrate" at bounding box center [212, 65] width 178 height 18
click at [165, 64] on link "Arcon S Soy Protein Concentrate" at bounding box center [211, 64] width 171 height 7
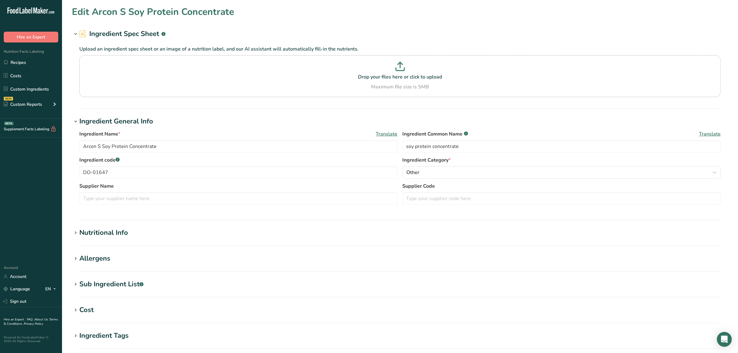
click at [106, 225] on section "Edit Arcon S Soy Protein Concentrate Ingredient Spec Sheet .a-a{fill:#347362;}.…" at bounding box center [400, 227] width 676 height 455
click at [107, 228] on div "Nutritional Info" at bounding box center [103, 233] width 49 height 10
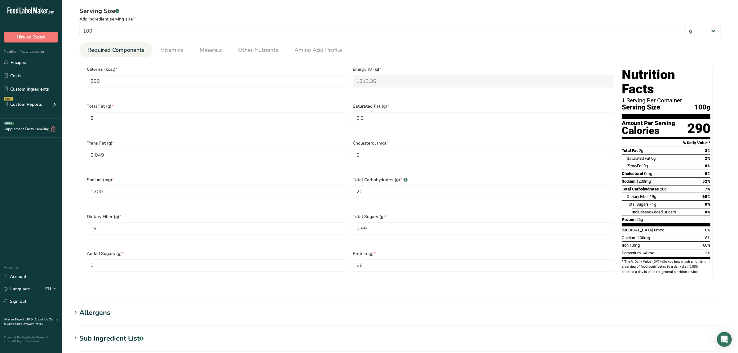
scroll to position [233, 0]
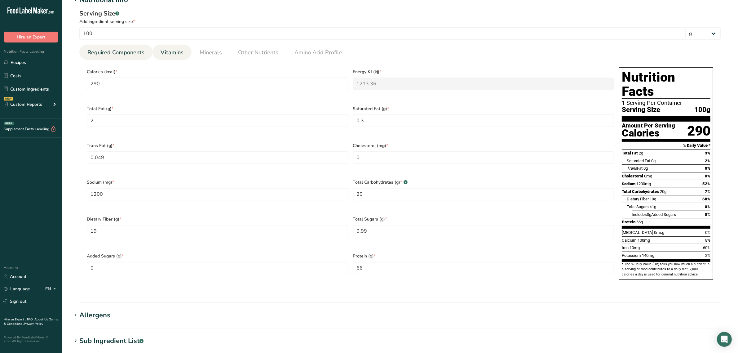
click at [178, 52] on span "Vitamins" at bounding box center [172, 52] width 23 height 8
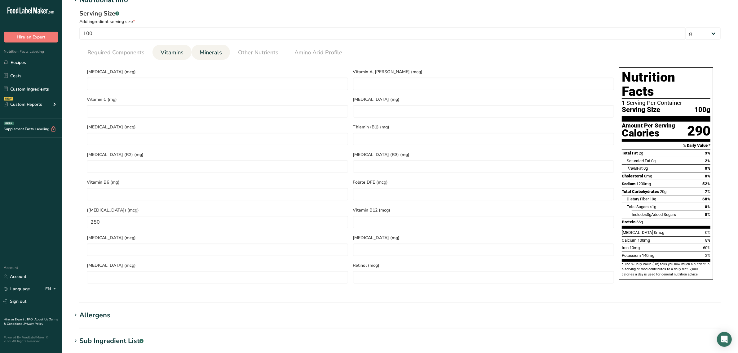
click at [203, 48] on span "Minerals" at bounding box center [211, 52] width 22 height 8
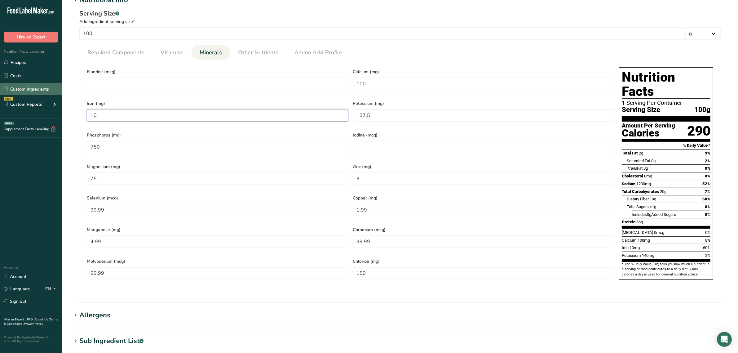
drag, startPoint x: 117, startPoint y: 115, endPoint x: 21, endPoint y: 95, distance: 98.2
click at [46, 109] on div ".a-20{fill:#fff;} Hire an Expert Nutrition Facts Labeling Recipes Costs Custom …" at bounding box center [369, 149] width 738 height 764
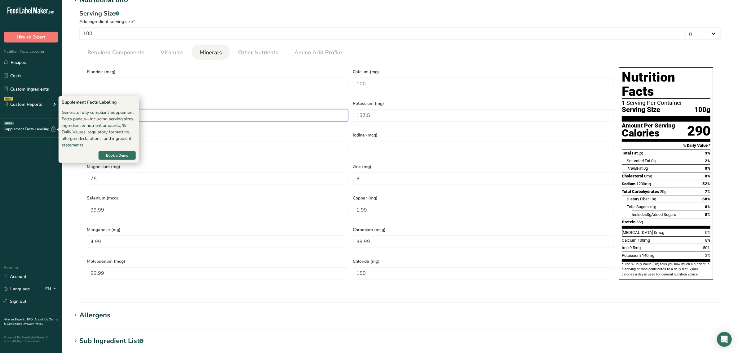
type input "9.5"
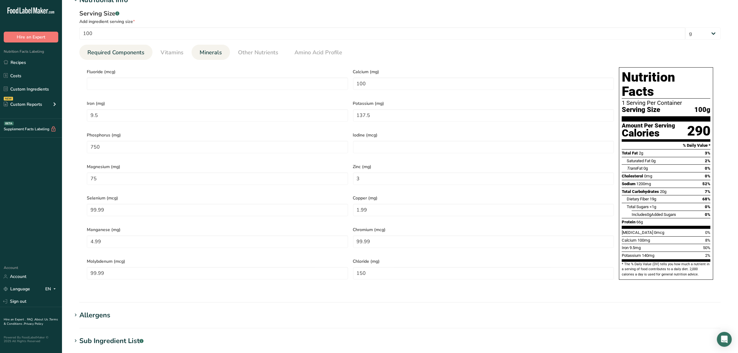
click at [138, 56] on span "Required Components" at bounding box center [115, 52] width 57 height 8
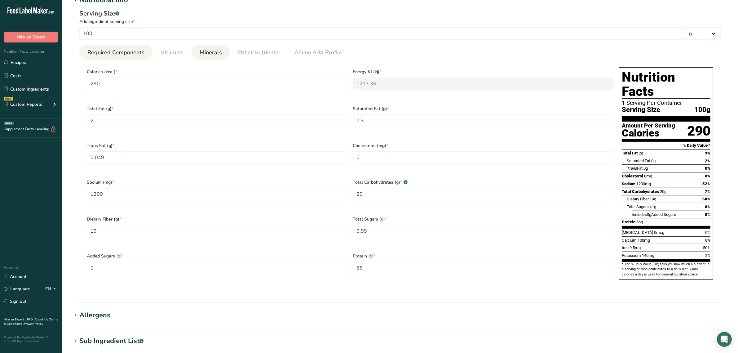
click at [195, 53] on li "Minerals" at bounding box center [211, 52] width 38 height 15
click at [206, 53] on span "Minerals" at bounding box center [211, 52] width 22 height 8
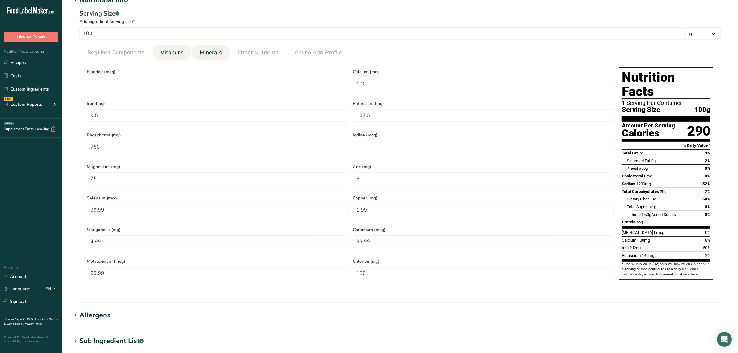
click at [168, 55] on span "Vitamins" at bounding box center [172, 52] width 23 height 8
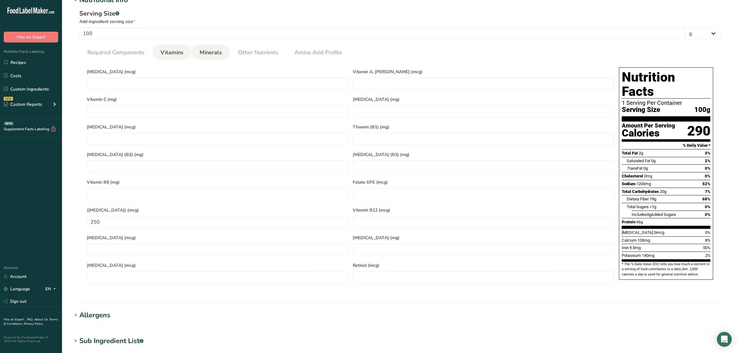
click at [215, 51] on span "Minerals" at bounding box center [211, 52] width 22 height 8
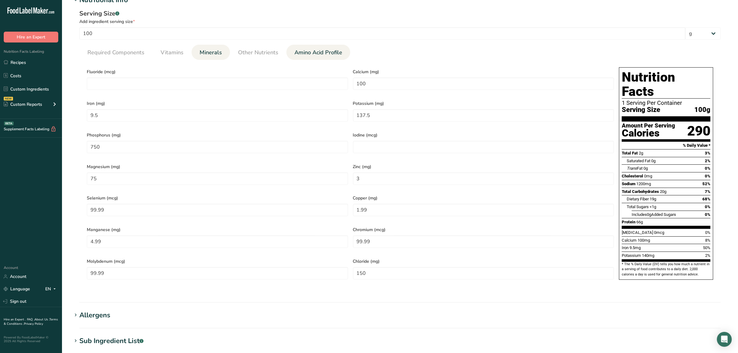
click at [305, 52] on span "Amino Acid Profile" at bounding box center [319, 52] width 48 height 8
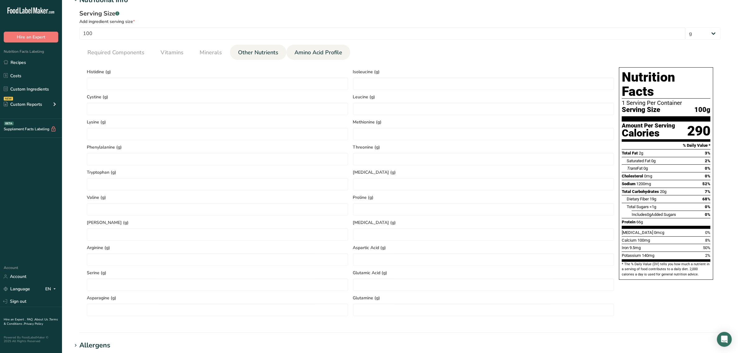
click at [263, 50] on span "Other Nutrients" at bounding box center [258, 52] width 40 height 8
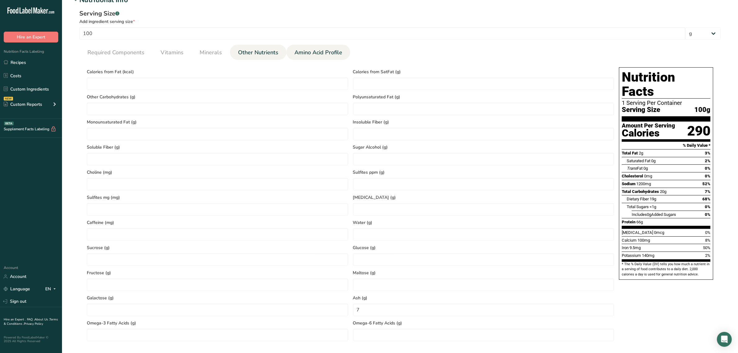
click at [296, 53] on span "Amino Acid Profile" at bounding box center [319, 52] width 48 height 8
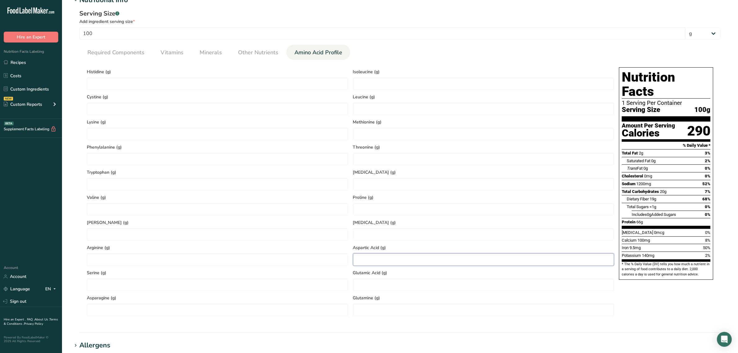
click at [400, 264] on Acid "number" at bounding box center [483, 259] width 261 height 12
type Acid "11.8"
click at [366, 157] on input "number" at bounding box center [483, 159] width 261 height 12
type input "4"
click at [152, 280] on input "number" at bounding box center [217, 284] width 261 height 12
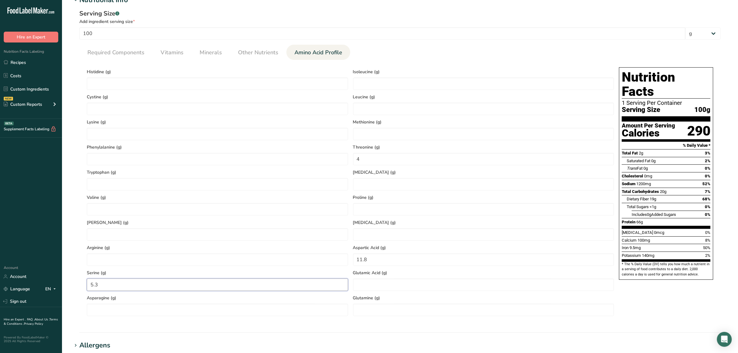
type input "5.3"
click at [379, 280] on Acid "number" at bounding box center [483, 284] width 261 height 12
type Acid "18.3"
click at [371, 206] on input "number" at bounding box center [483, 209] width 261 height 12
type input "5.2"
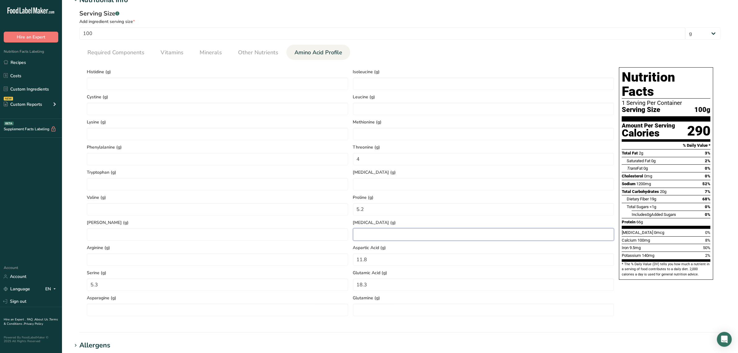
click at [378, 236] on input "number" at bounding box center [483, 234] width 261 height 12
type input "4.2"
click at [180, 239] on input "number" at bounding box center [217, 234] width 261 height 12
type input "4.3"
click at [126, 113] on input "number" at bounding box center [217, 109] width 261 height 12
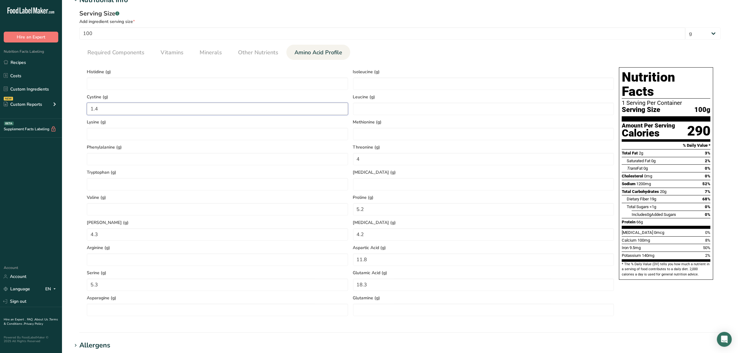
type input "1.4"
click at [140, 211] on input "number" at bounding box center [217, 209] width 261 height 12
type input "4.4"
click at [363, 137] on input "number" at bounding box center [483, 134] width 261 height 12
type input "1.3"
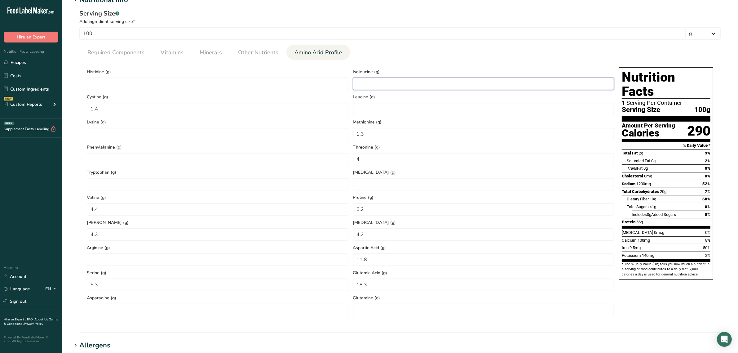
click at [372, 88] on input "number" at bounding box center [483, 84] width 261 height 12
type input "4.8"
click at [371, 110] on input "number" at bounding box center [483, 109] width 261 height 12
type input "8"
click at [374, 179] on input "number" at bounding box center [483, 184] width 261 height 12
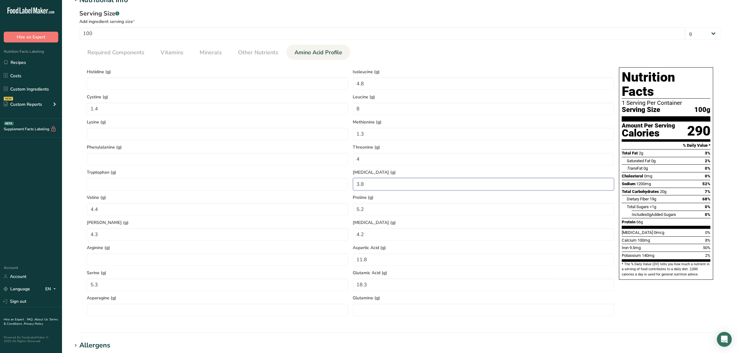
type input "3.8"
click at [186, 159] on input "number" at bounding box center [217, 159] width 261 height 12
type input "5.2"
click at [245, 86] on input "number" at bounding box center [217, 84] width 261 height 12
type input "2.8"
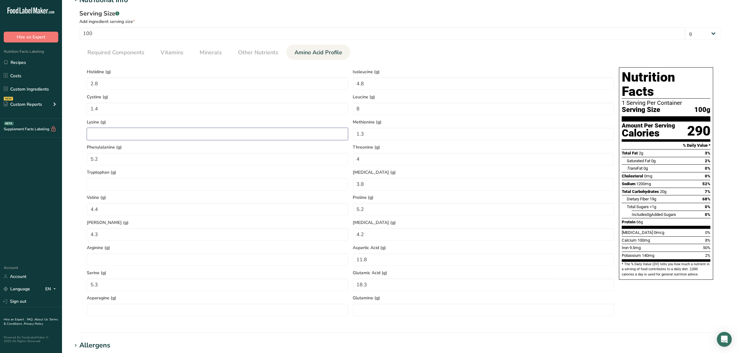
click at [203, 132] on input "number" at bounding box center [217, 134] width 261 height 12
type input "6.5"
click at [239, 256] on input "number" at bounding box center [217, 259] width 261 height 12
type input "7.4"
click at [132, 184] on input "number" at bounding box center [217, 184] width 261 height 12
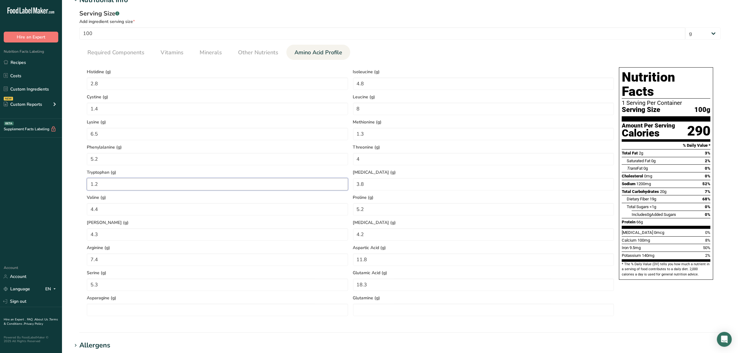
type input "1.2"
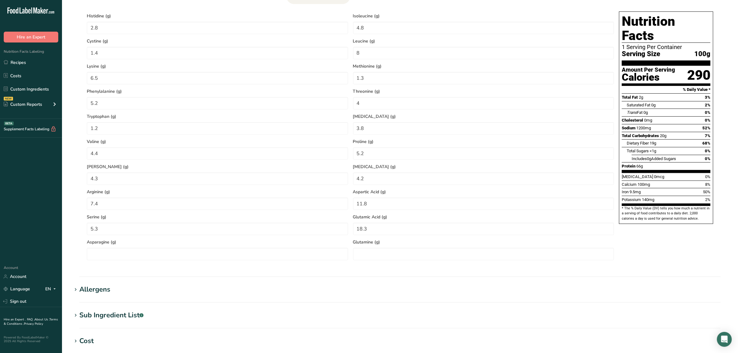
scroll to position [388, 0]
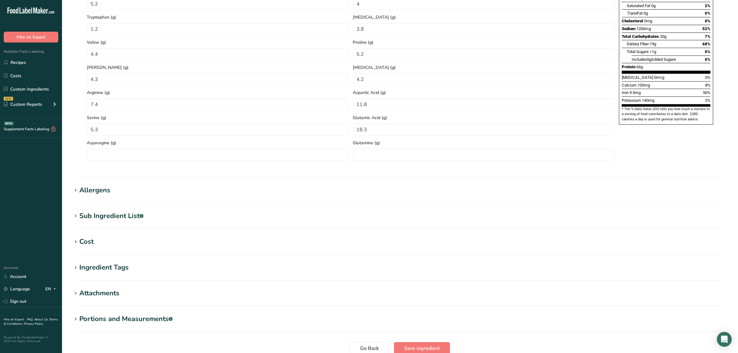
click at [98, 193] on div "Allergens" at bounding box center [94, 190] width 31 height 10
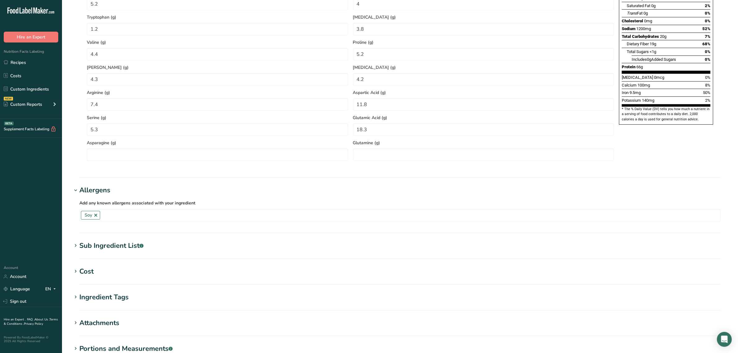
click at [100, 193] on div "Allergens" at bounding box center [94, 190] width 31 height 10
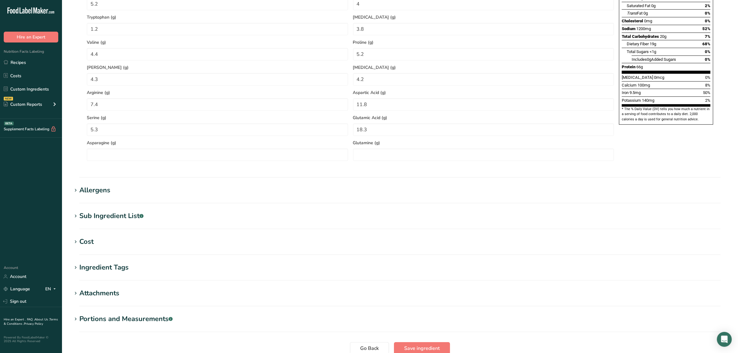
click at [104, 190] on div "Allergens" at bounding box center [94, 190] width 31 height 10
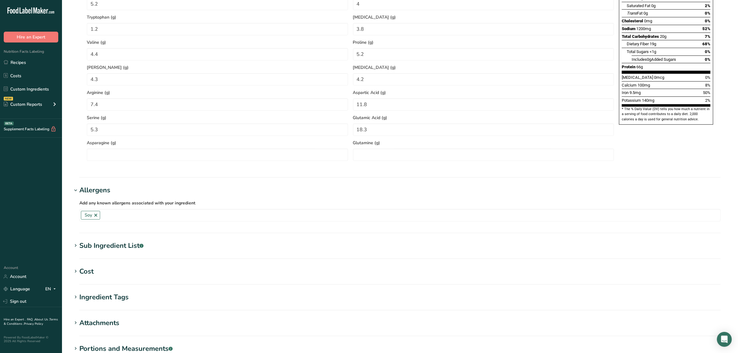
click at [104, 190] on div "Allergens" at bounding box center [94, 190] width 31 height 10
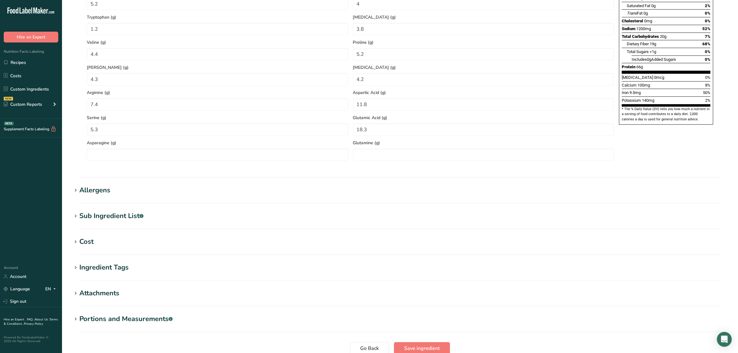
click at [96, 217] on div "Sub Ingredient List .a-a{fill:#347362;}.b-a{fill:#fff;}" at bounding box center [111, 216] width 64 height 10
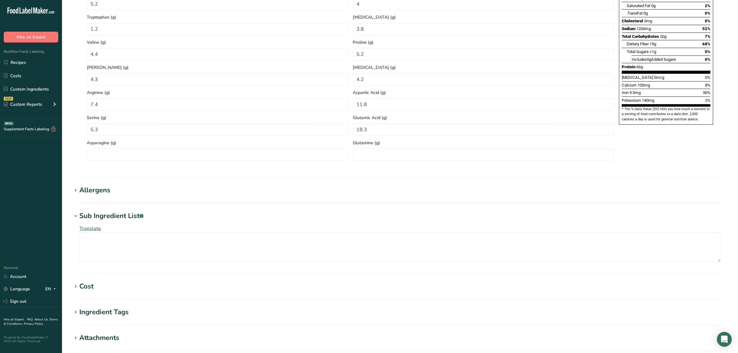
click at [96, 217] on div "Sub Ingredient List .a-a{fill:#347362;}.b-a{fill:#fff;}" at bounding box center [111, 216] width 64 height 10
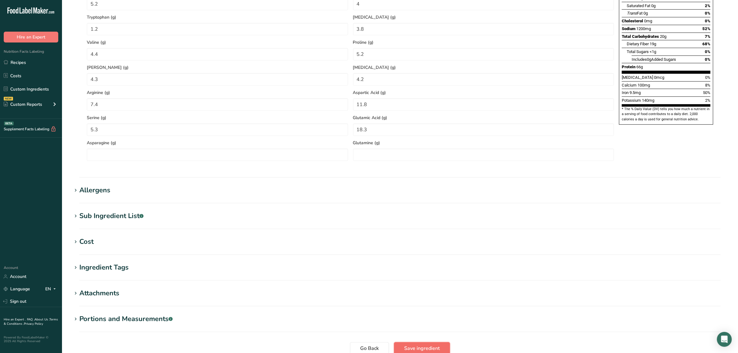
click at [426, 345] on span "Save ingredient" at bounding box center [422, 347] width 36 height 7
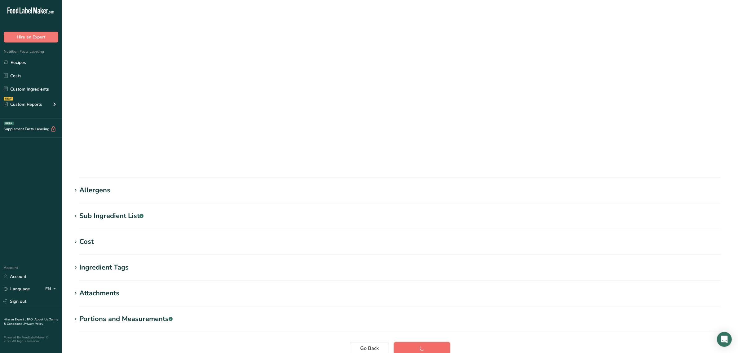
scroll to position [0, 0]
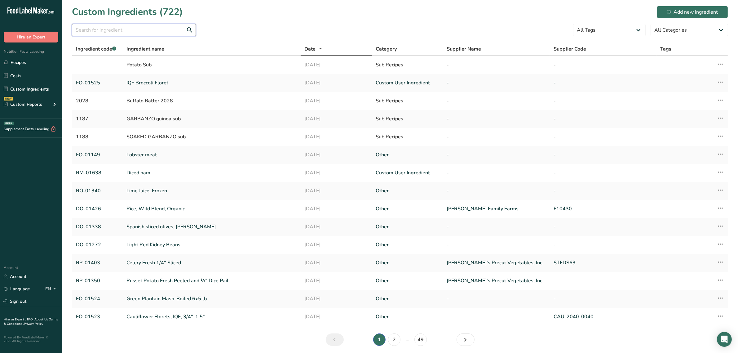
click at [115, 30] on input "text" at bounding box center [134, 30] width 124 height 12
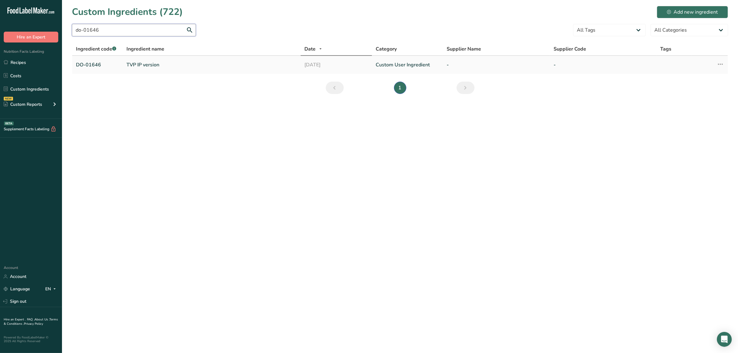
type input "do-01646"
click at [140, 59] on td "TVP IP version" at bounding box center [212, 65] width 178 height 18
click at [140, 62] on link "TVP IP version" at bounding box center [211, 64] width 171 height 7
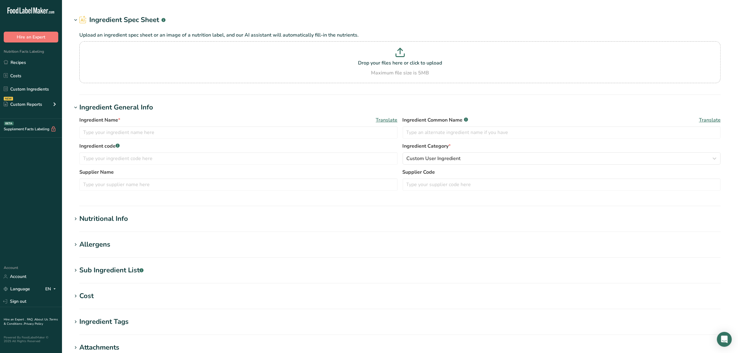
type input "TVP IP version"
type input "textured soy flour"
type input "DO-01646"
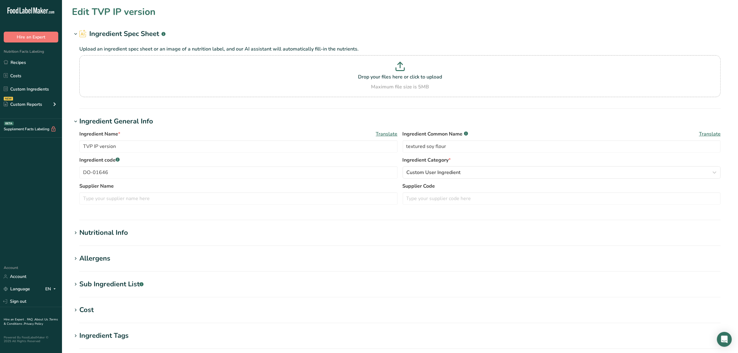
click at [119, 280] on div "Sub Ingredient List .a-a{fill:#347362;}.b-a{fill:#fff;}" at bounding box center [111, 284] width 64 height 10
click at [119, 228] on div "Nutritional Info" at bounding box center [103, 233] width 49 height 10
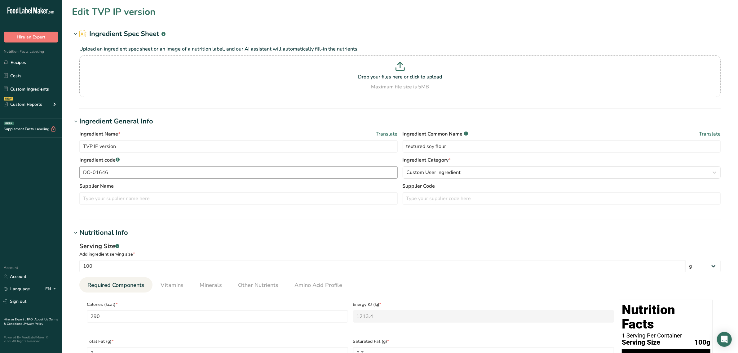
scroll to position [233, 0]
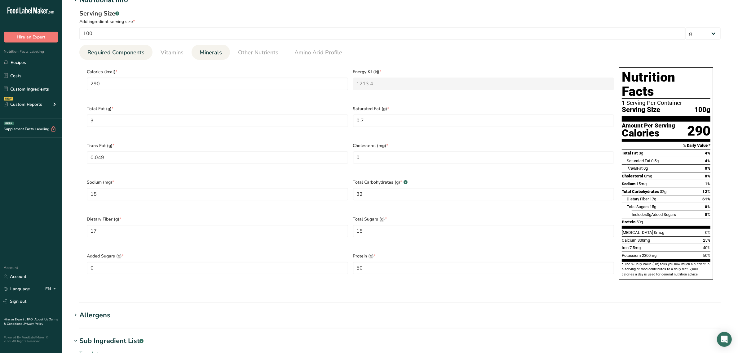
click at [219, 47] on link "Minerals" at bounding box center [210, 53] width 27 height 16
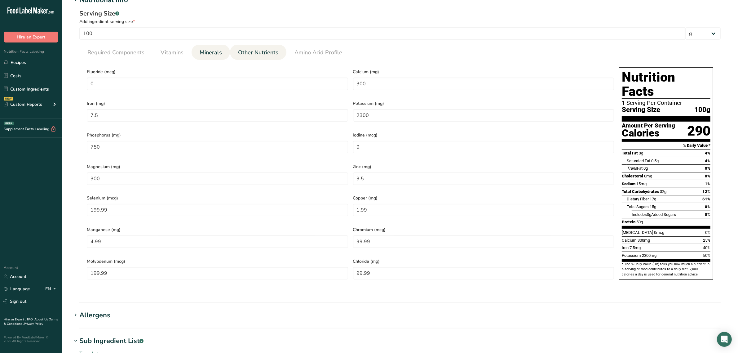
click at [243, 52] on span "Other Nutrients" at bounding box center [258, 52] width 40 height 8
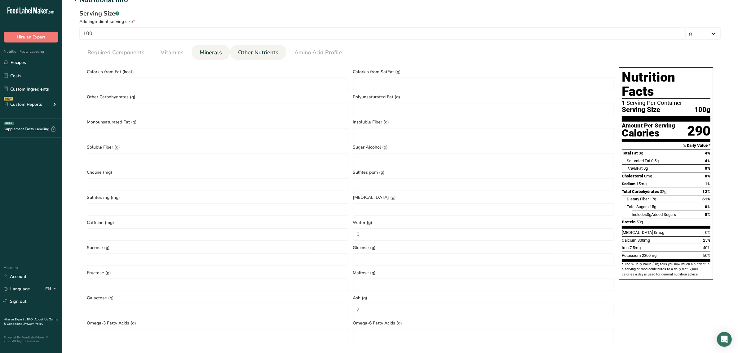
click at [219, 53] on span "Minerals" at bounding box center [211, 52] width 22 height 8
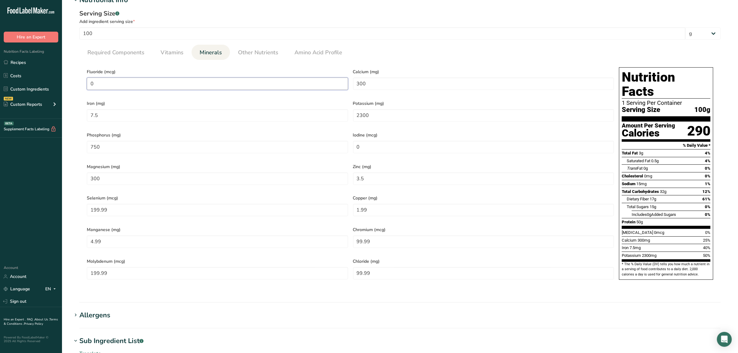
click at [185, 79] on input "0" at bounding box center [217, 84] width 261 height 12
click at [371, 145] on input "0" at bounding box center [483, 147] width 261 height 12
click at [253, 56] on span "Other Nutrients" at bounding box center [258, 52] width 40 height 8
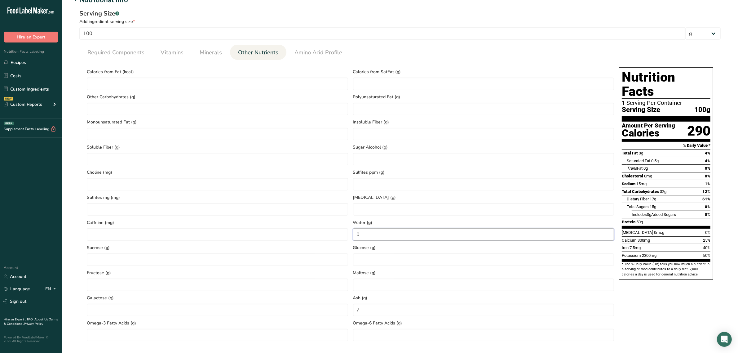
click at [375, 233] on input "0" at bounding box center [483, 234] width 261 height 12
click at [309, 56] on span "Amino Acid Profile" at bounding box center [319, 52] width 48 height 8
